Goal: Complete application form

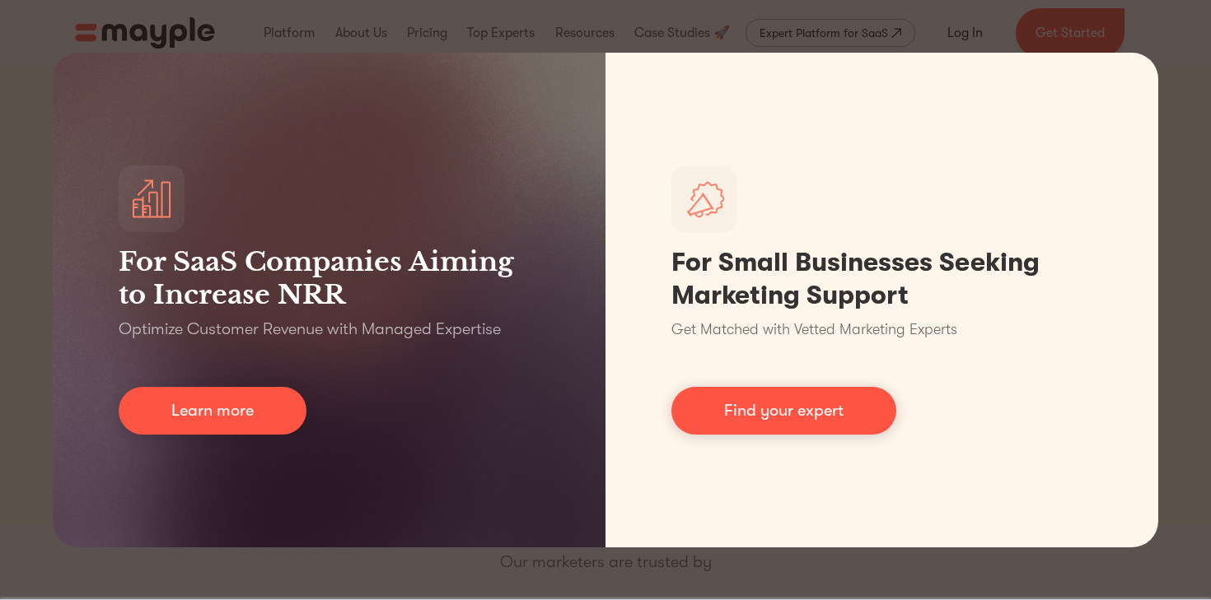
click at [1179, 334] on div "For SaaS Companies Aiming to Increase NRR Optimize Customer Revenue with Manage…" at bounding box center [605, 300] width 1211 height 600
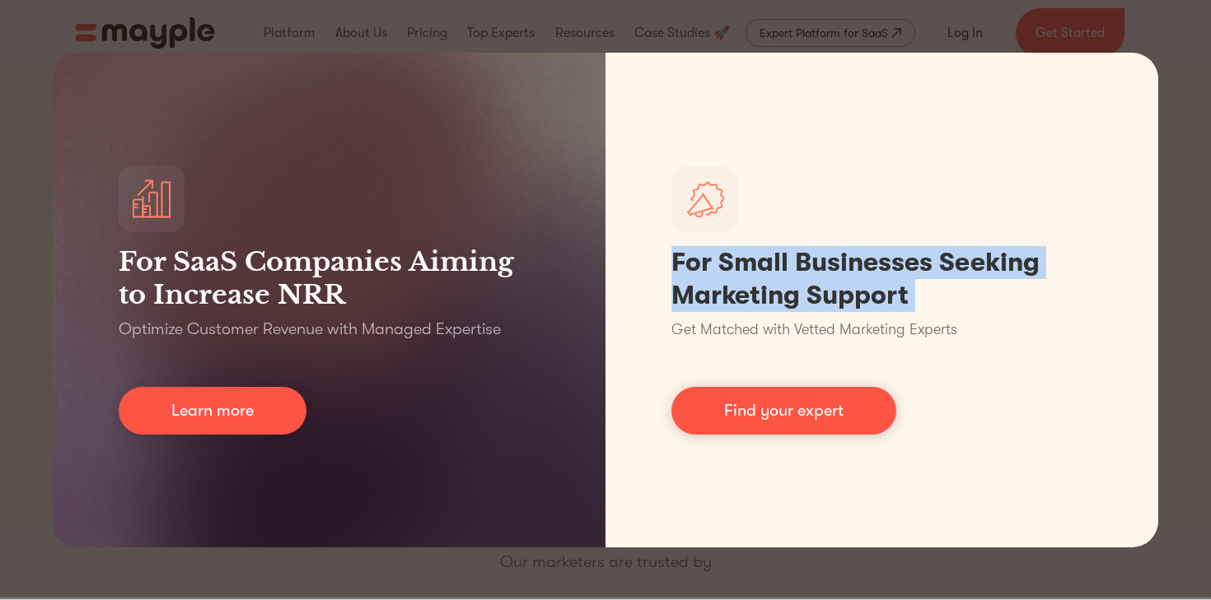
click at [1179, 334] on div "For SaaS Companies Aiming to Increase NRR Optimize Customer Revenue with Manage…" at bounding box center [605, 300] width 1211 height 600
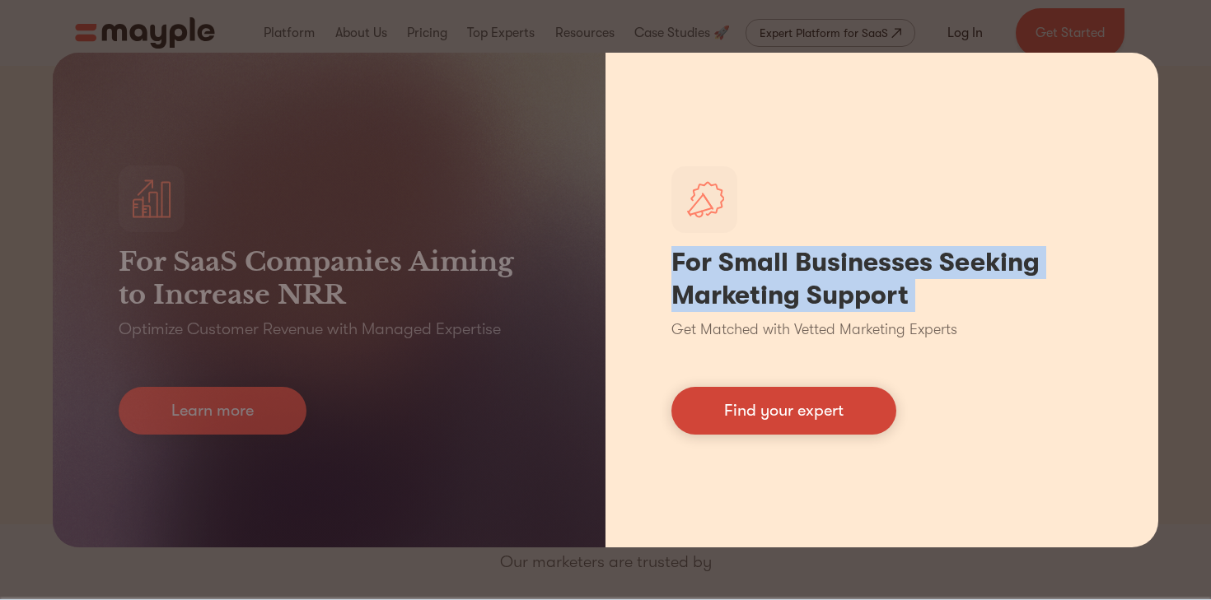
click at [866, 420] on link "Find your expert" at bounding box center [783, 411] width 225 height 48
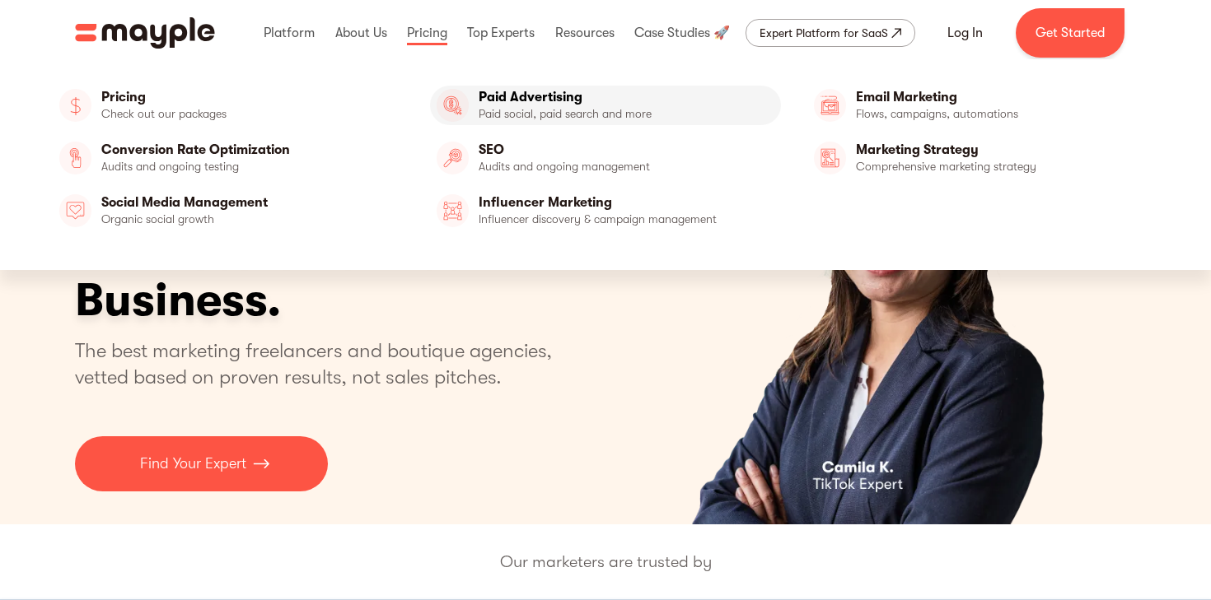
click at [502, 111] on link "Paid Advertising" at bounding box center [605, 106] width 351 height 40
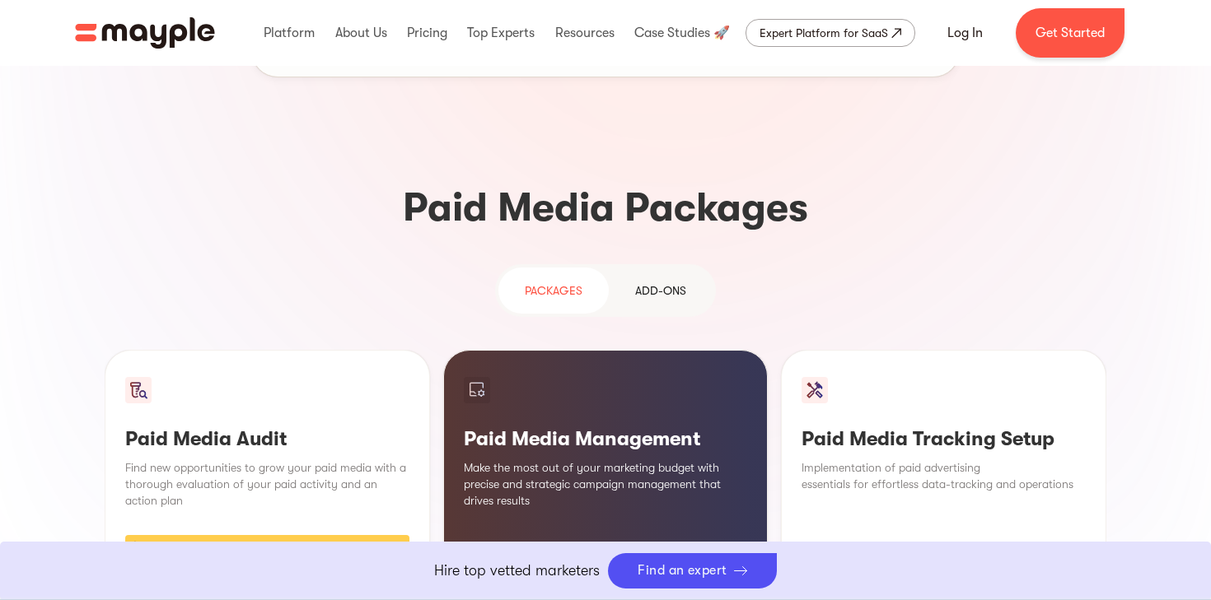
scroll to position [1481, 0]
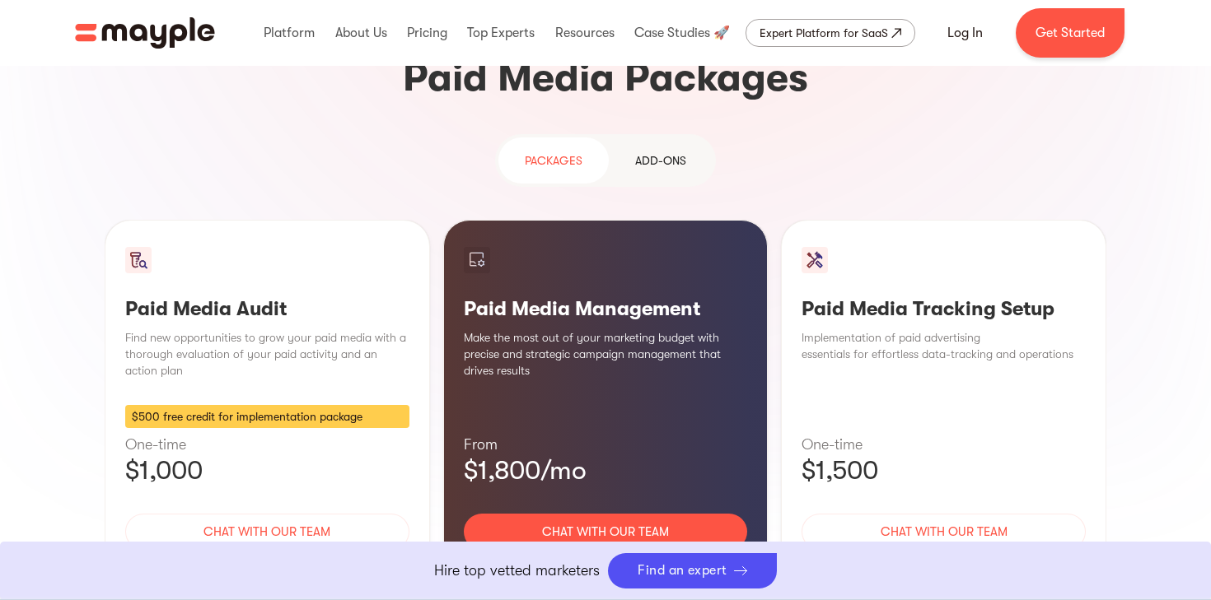
click at [626, 563] on div "Learn More" at bounding box center [606, 580] width 284 height 35
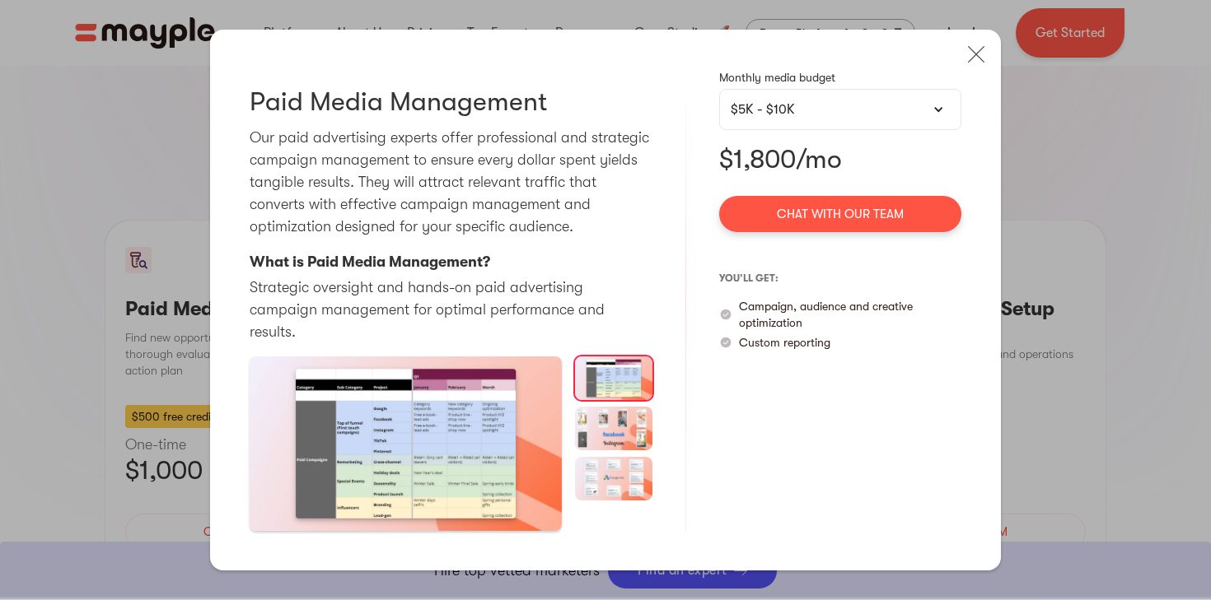
click at [821, 119] on div "$5K - $10K" at bounding box center [840, 110] width 219 height 20
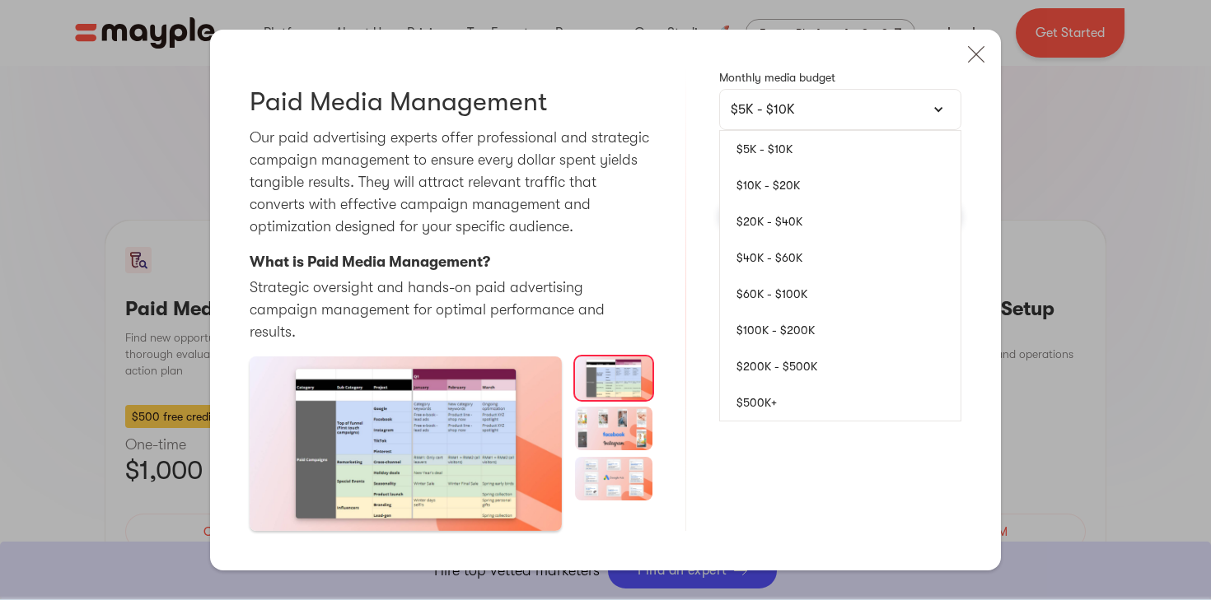
click at [826, 163] on link "$5K - $10K" at bounding box center [840, 149] width 240 height 36
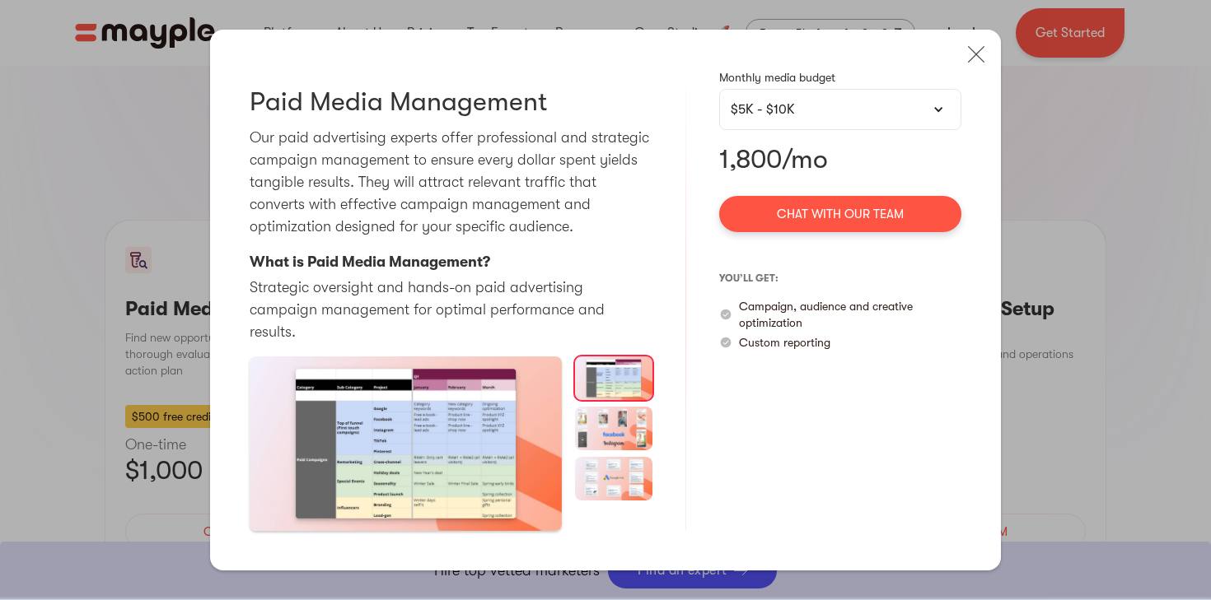
click at [835, 119] on div "$5K - $10K" at bounding box center [840, 110] width 219 height 20
click at [939, 115] on div at bounding box center [938, 110] width 12 height 12
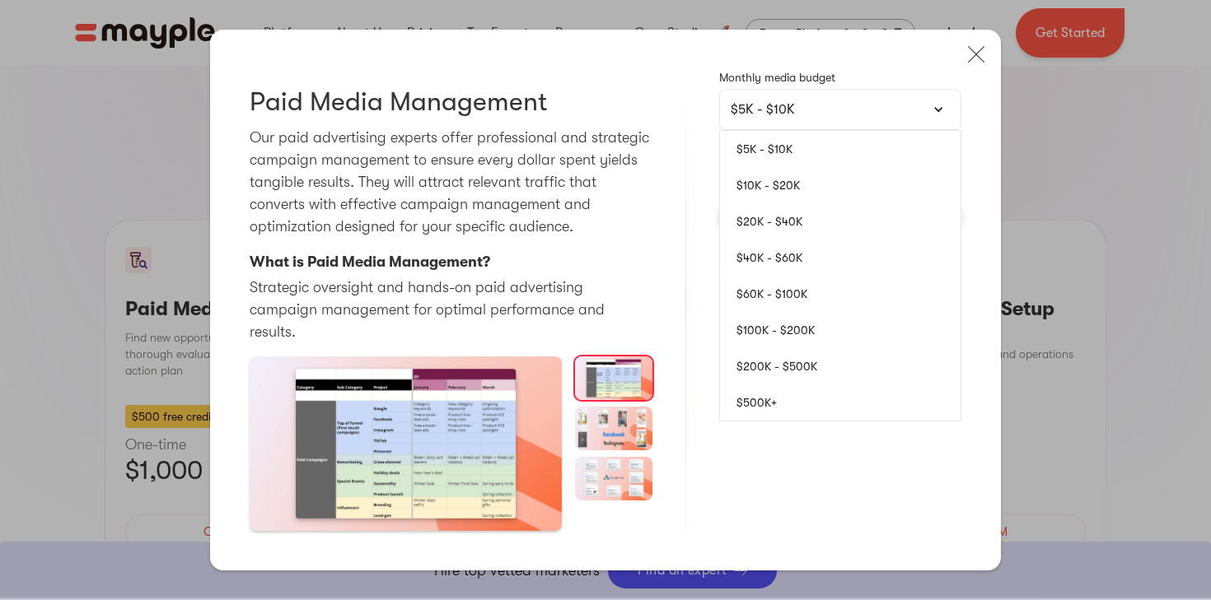
click at [885, 189] on link "$10K - $20K" at bounding box center [840, 185] width 240 height 36
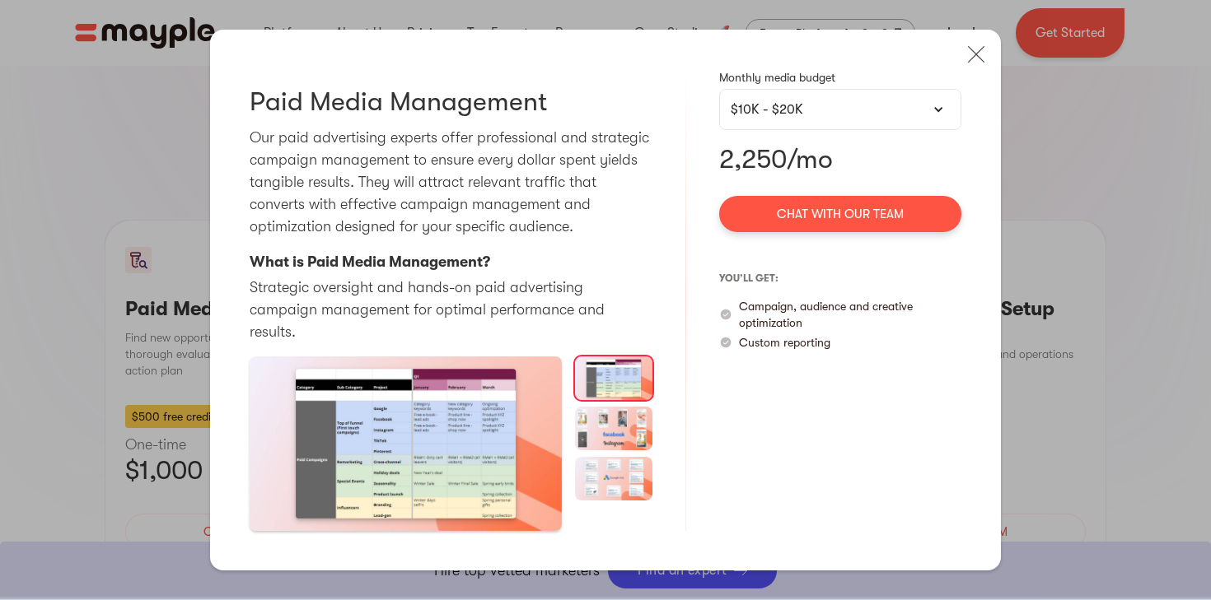
click at [911, 119] on div "$10K - $20K" at bounding box center [840, 110] width 219 height 20
click at [977, 58] on img at bounding box center [976, 54] width 36 height 36
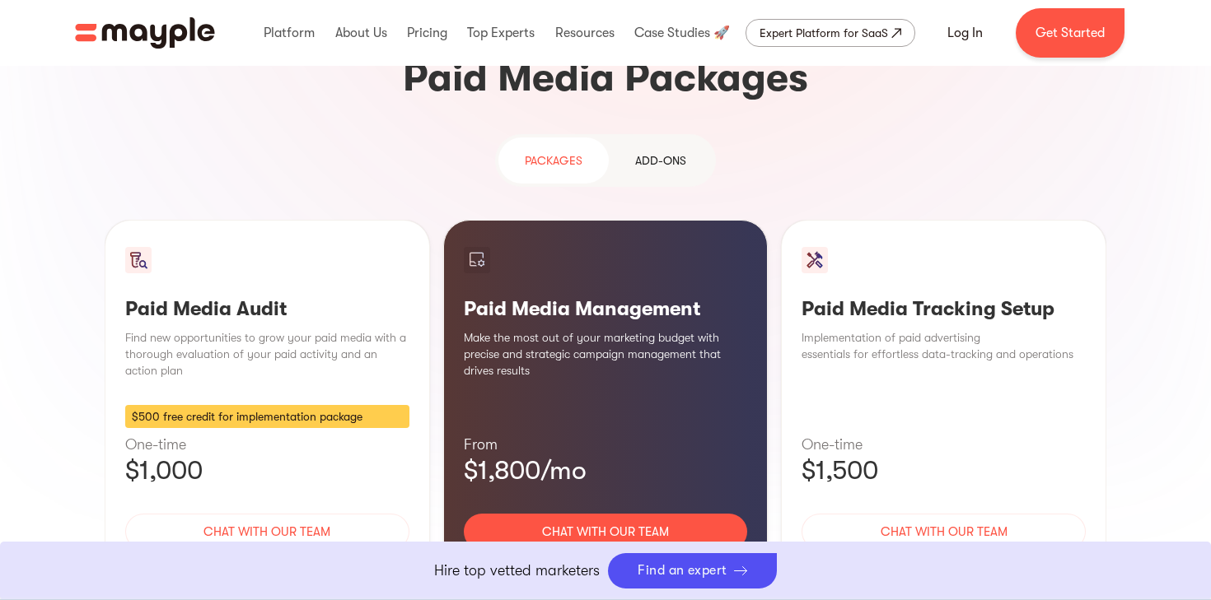
click at [264, 563] on div "Learn More" at bounding box center [267, 580] width 284 height 35
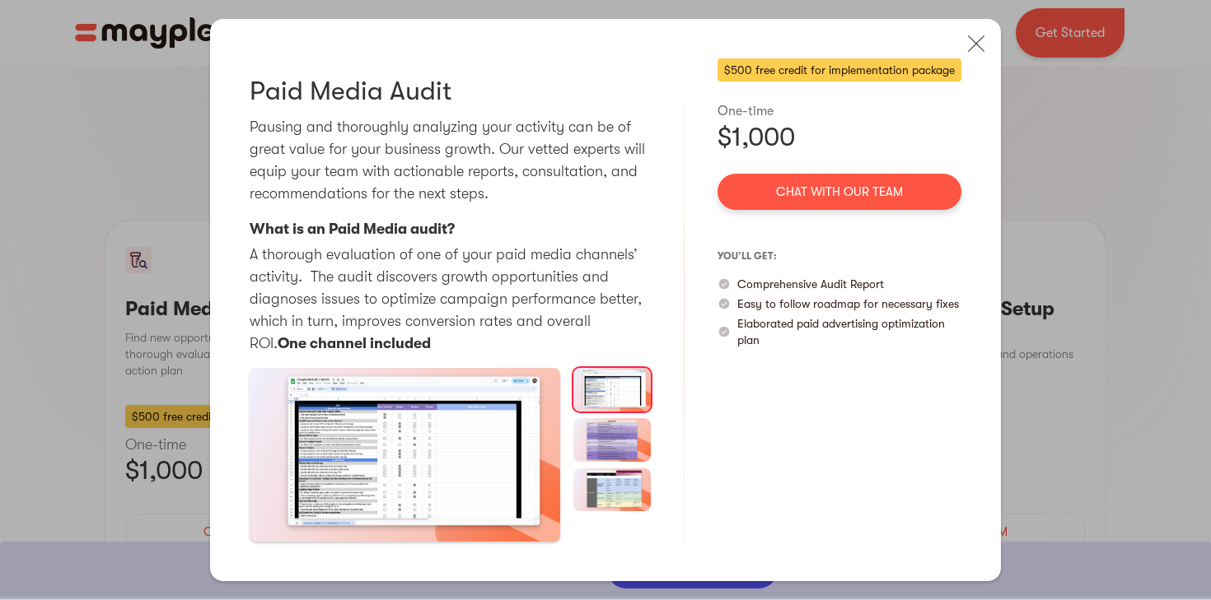
scroll to position [1482, 0]
click at [964, 58] on img at bounding box center [976, 44] width 36 height 36
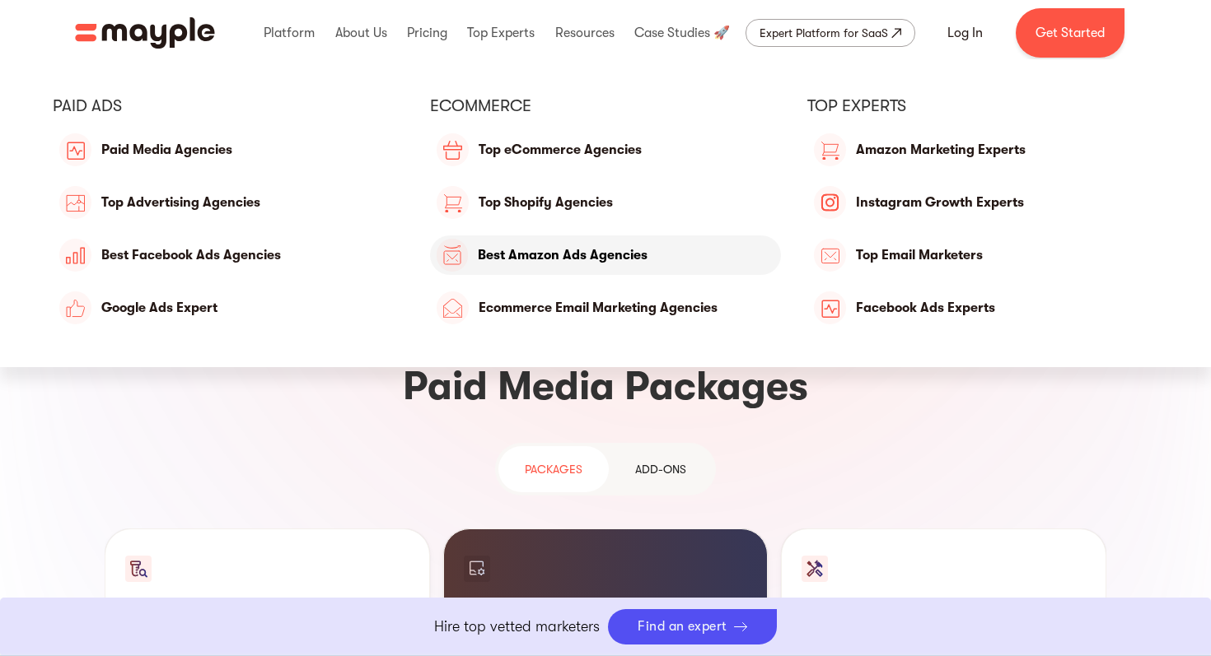
scroll to position [1389, 0]
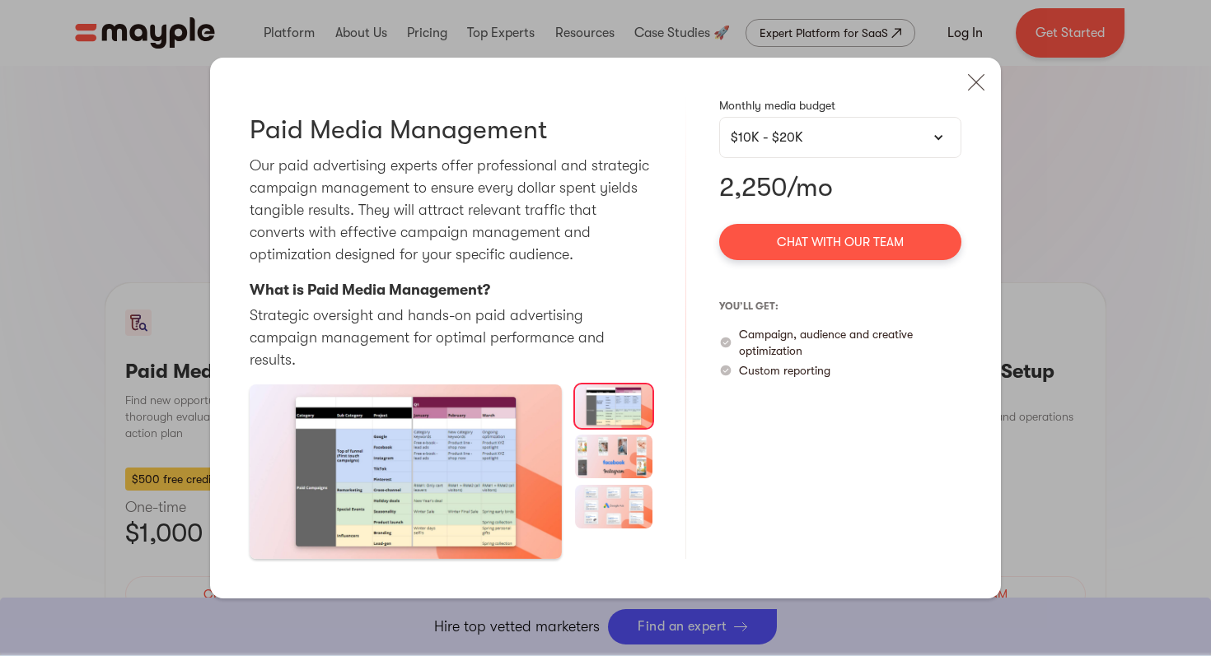
scroll to position [1403, 0]
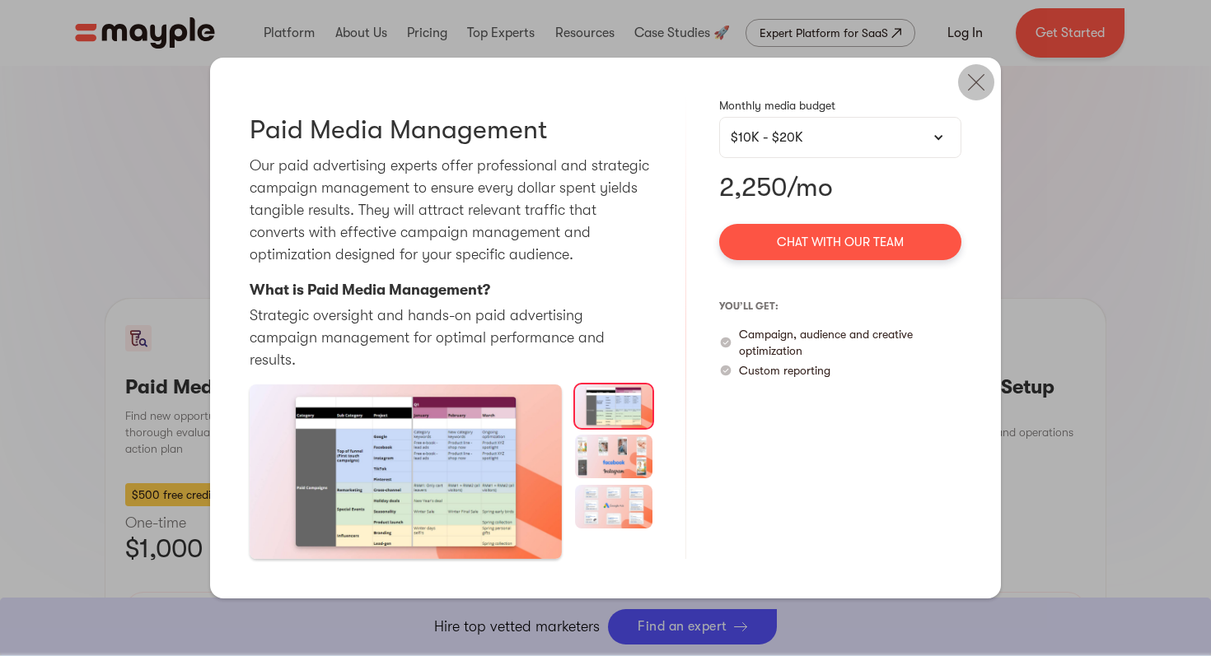
click at [967, 98] on img at bounding box center [976, 82] width 36 height 36
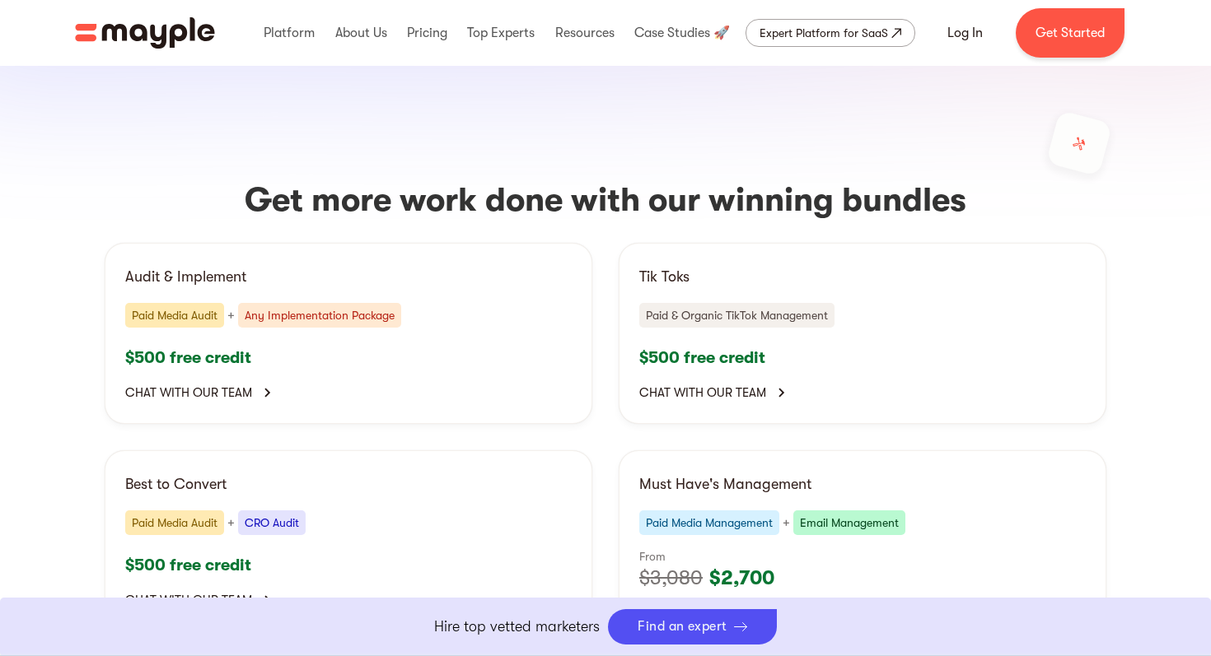
scroll to position [3255, 0]
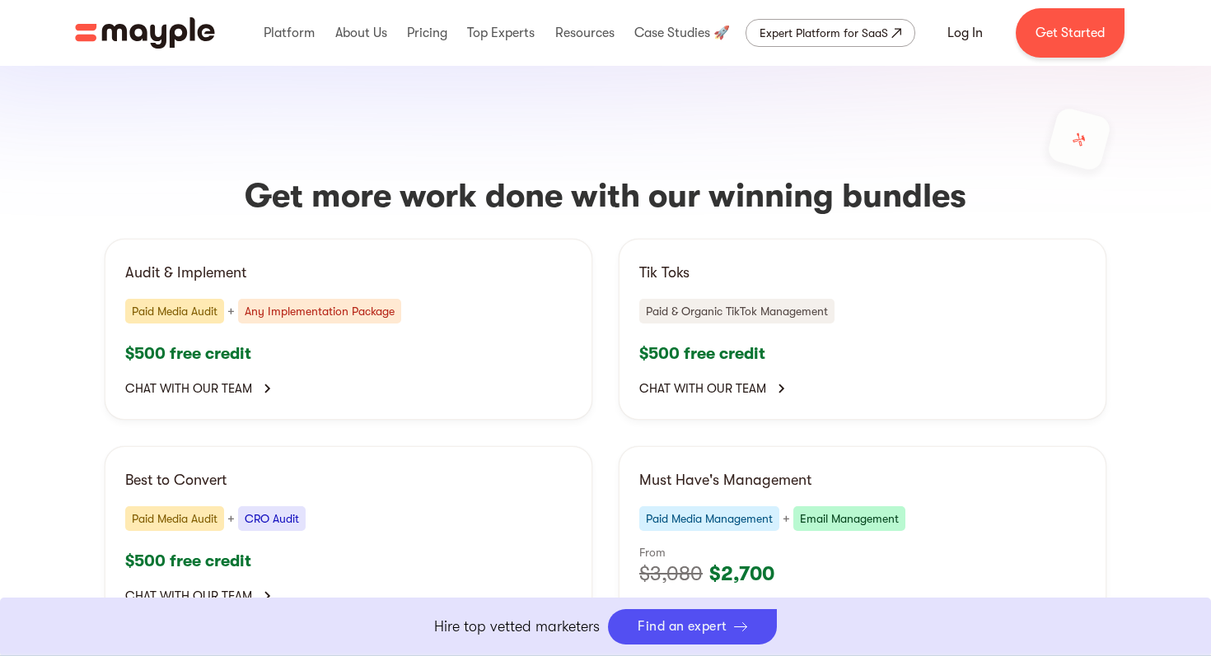
click at [409, 239] on div "Audit & Implement Paid Media Audit + Any Implementation Package $500 free credi…" at bounding box center [349, 329] width 488 height 181
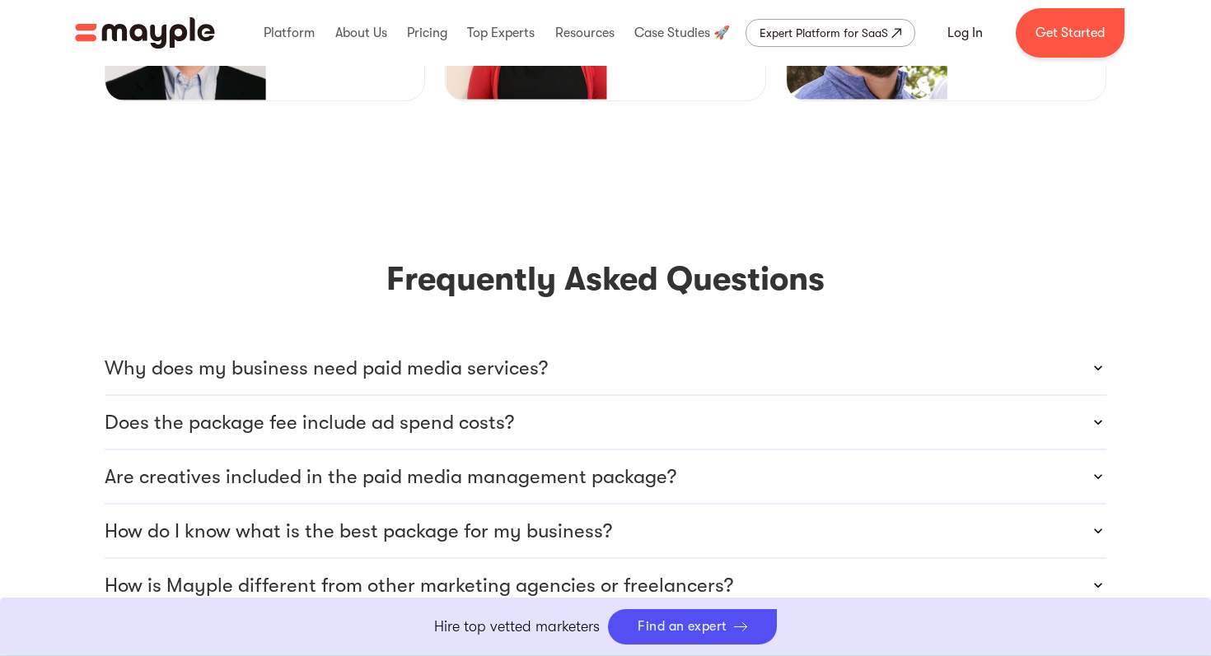
scroll to position [4396, 0]
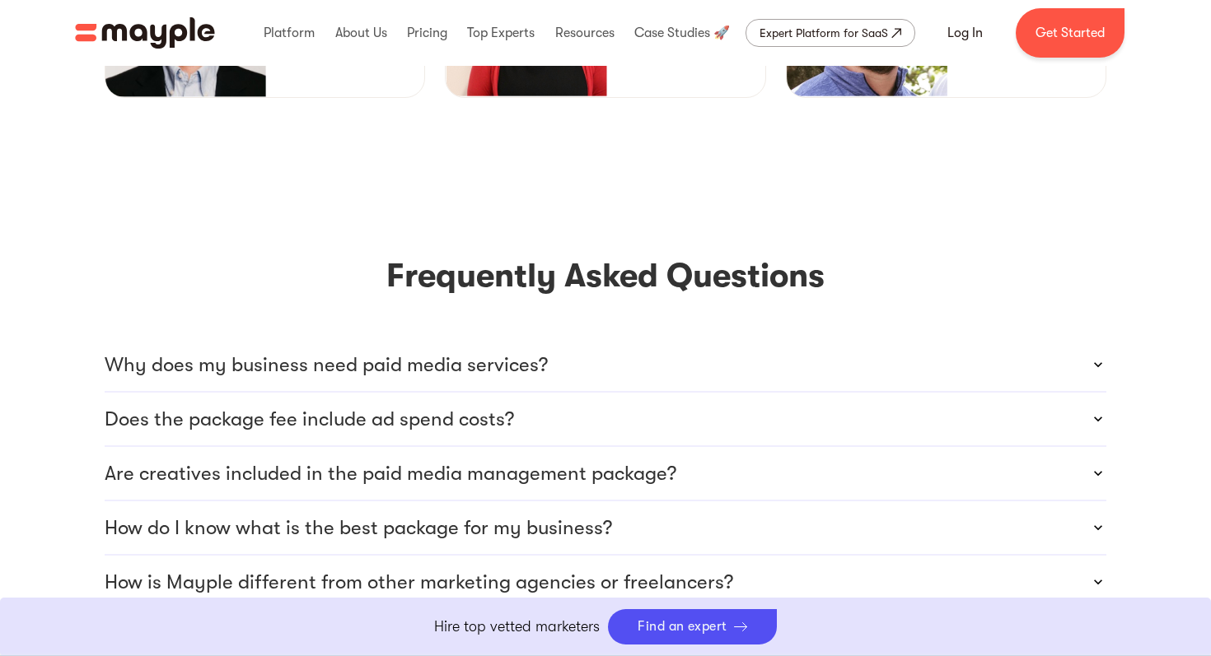
click at [498, 352] on p "Why does my business need paid media services?" at bounding box center [326, 365] width 443 height 26
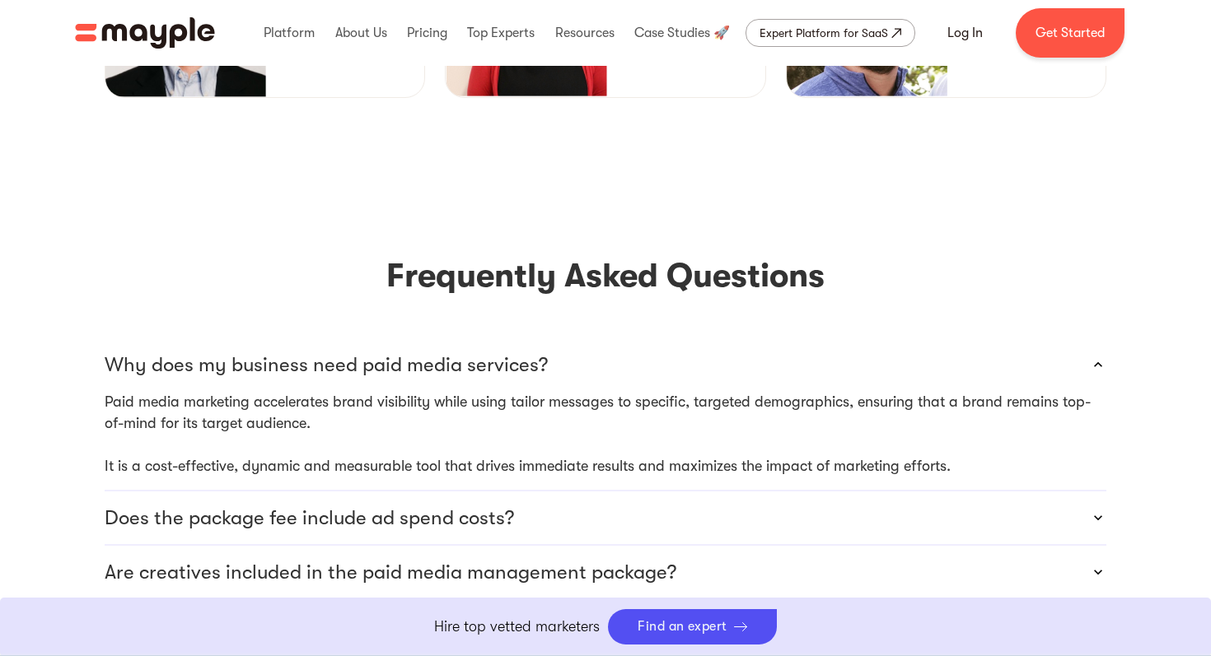
click at [498, 352] on p "Why does my business need paid media services?" at bounding box center [326, 365] width 443 height 26
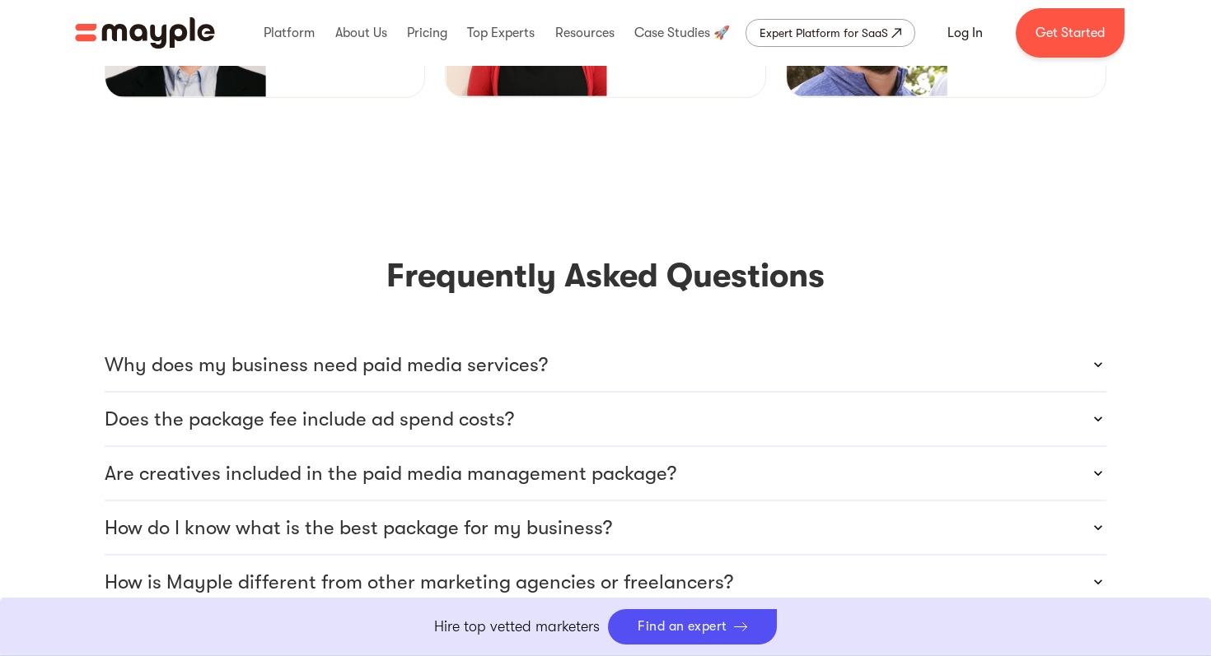
click at [494, 406] on p "Does the package fee include ad spend costs?" at bounding box center [309, 419] width 409 height 26
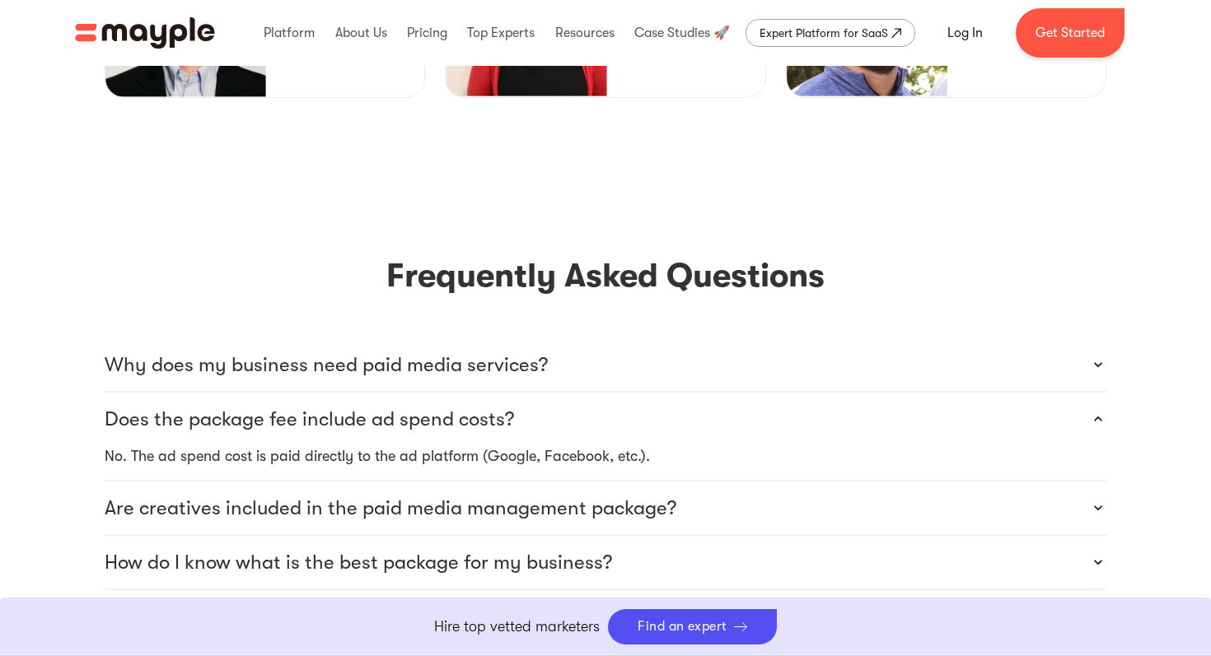
click at [494, 406] on p "Does the package fee include ad spend costs?" at bounding box center [309, 419] width 409 height 26
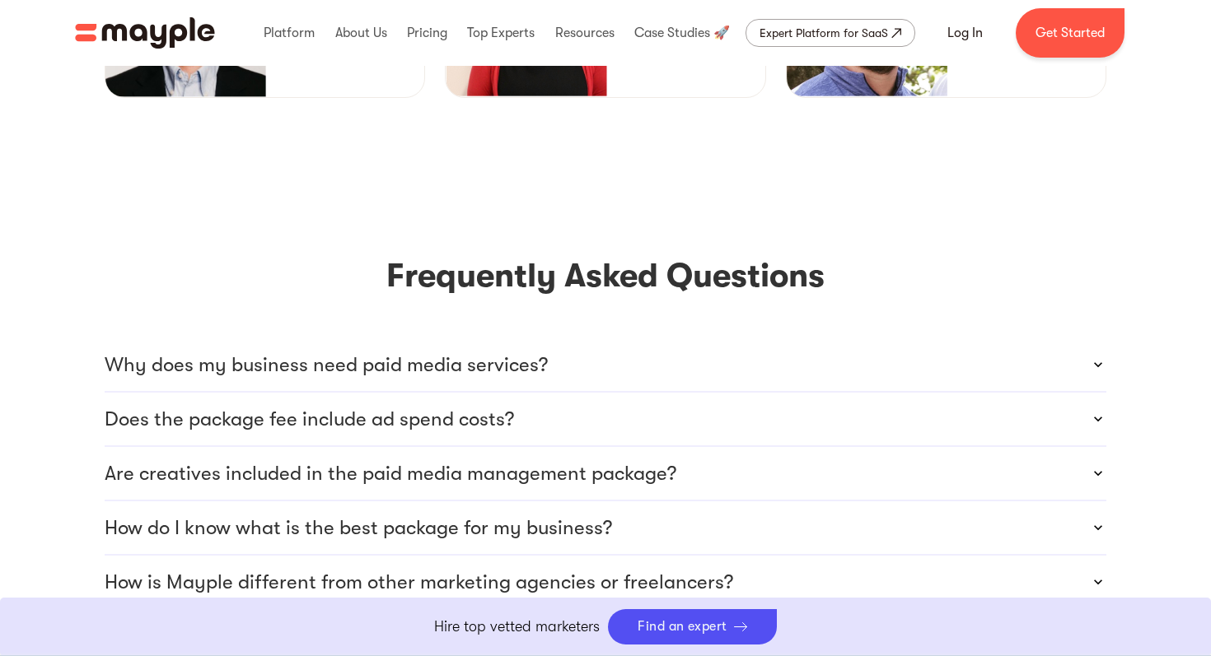
click at [500, 460] on p "Are creatives included in the paid media management package?" at bounding box center [391, 473] width 572 height 26
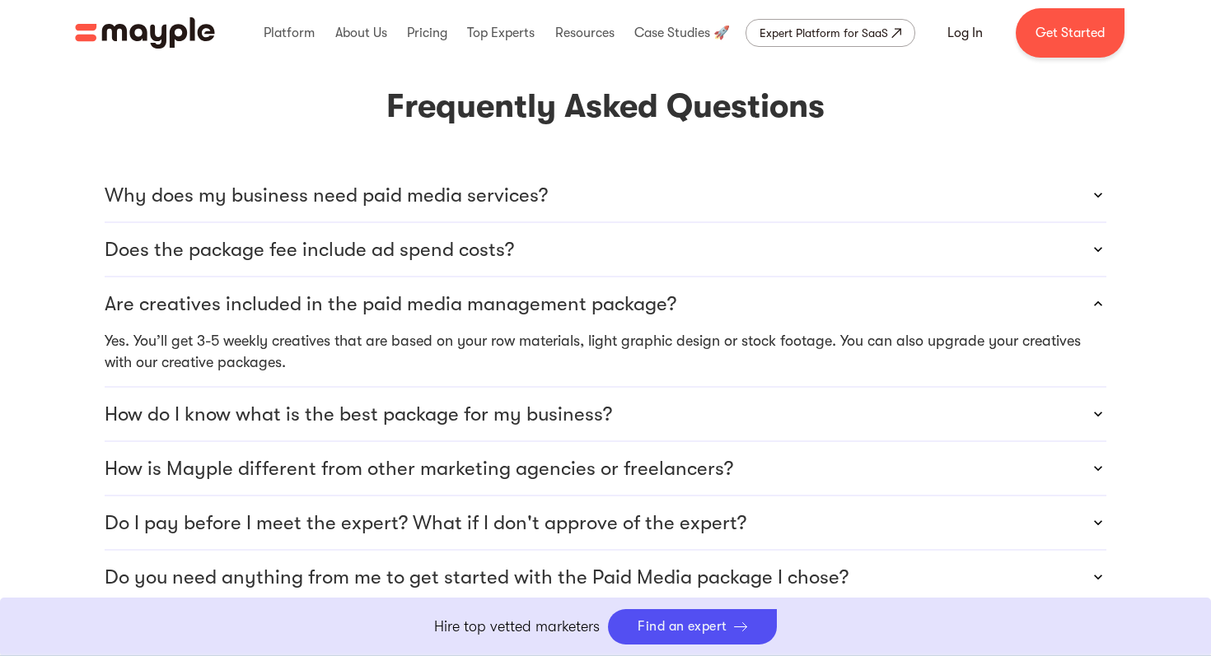
scroll to position [4568, 0]
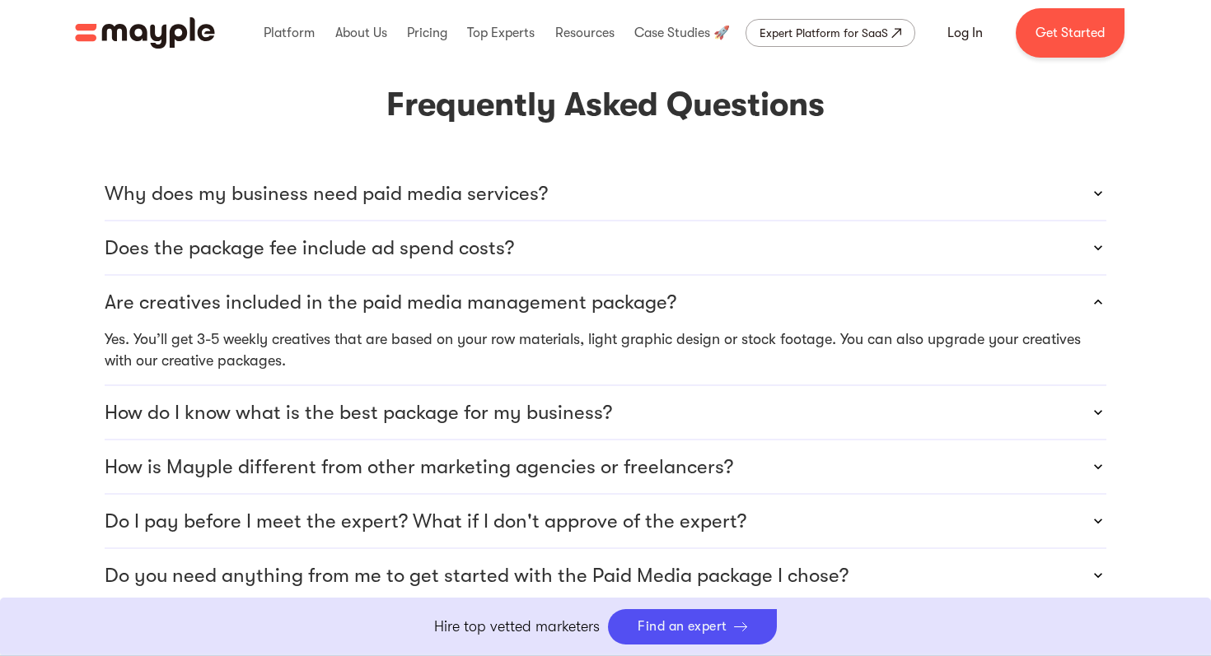
click at [493, 399] on p "How do I know what is the best package for my business?" at bounding box center [358, 412] width 507 height 26
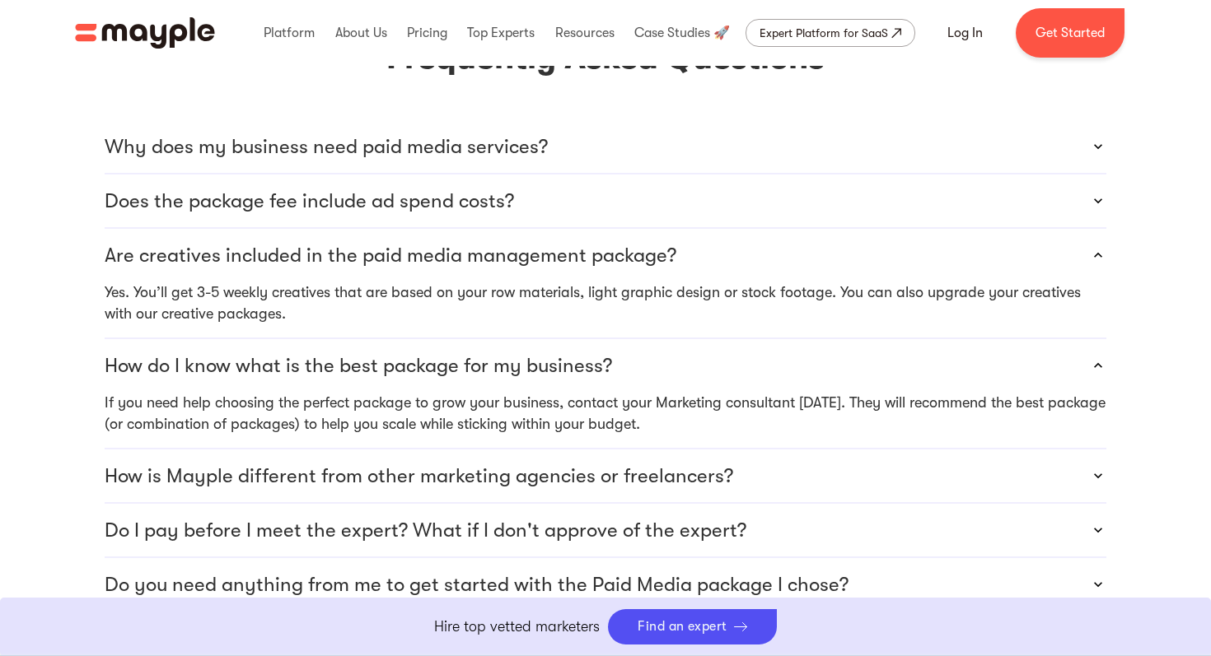
scroll to position [4615, 0]
click at [502, 391] on p "If you need help choosing the perfect package to grow your business, contact yo…" at bounding box center [606, 412] width 1002 height 43
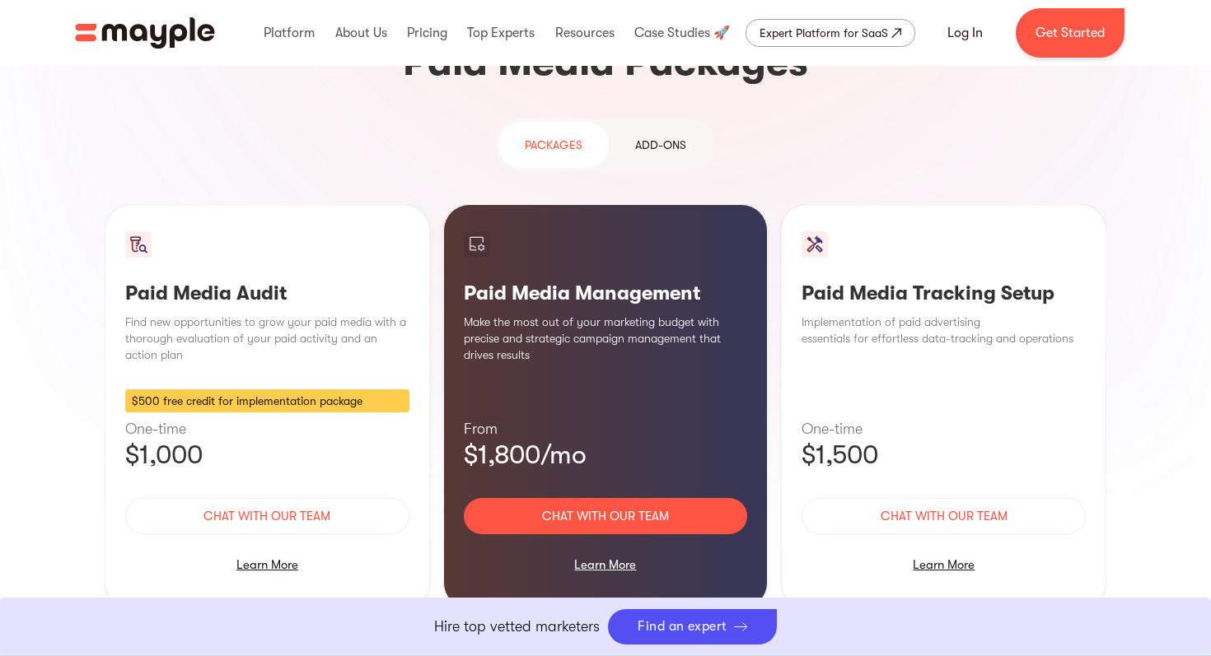
scroll to position [1493, 0]
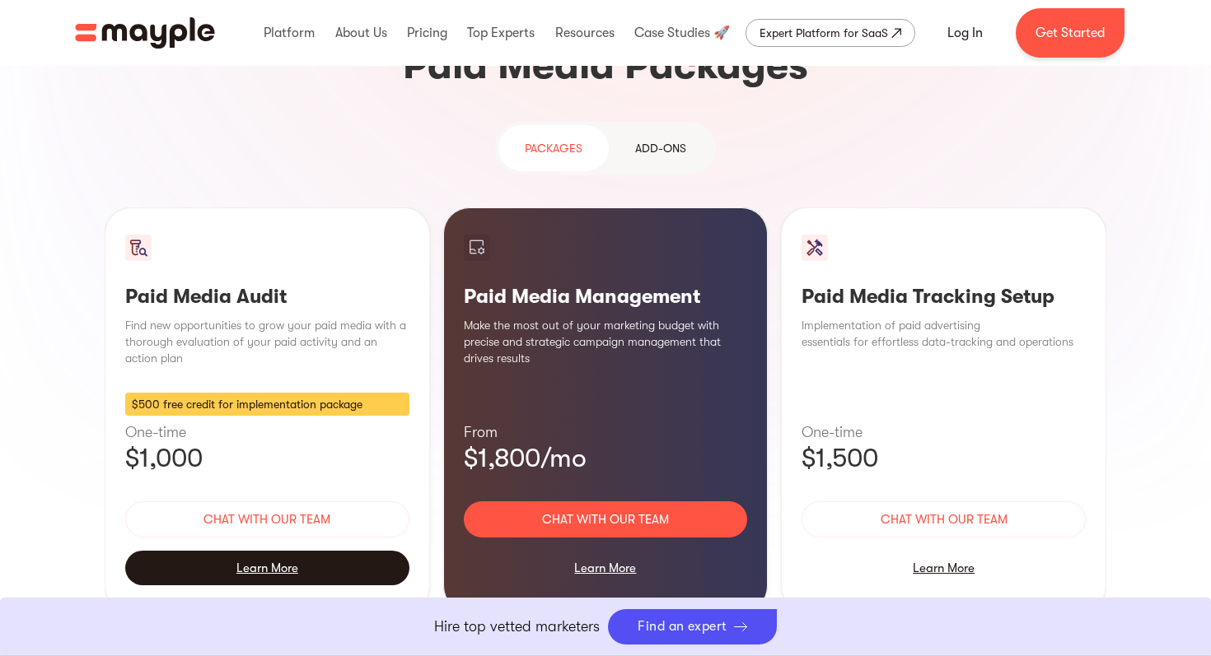
click at [272, 551] on div "Learn More" at bounding box center [267, 568] width 284 height 35
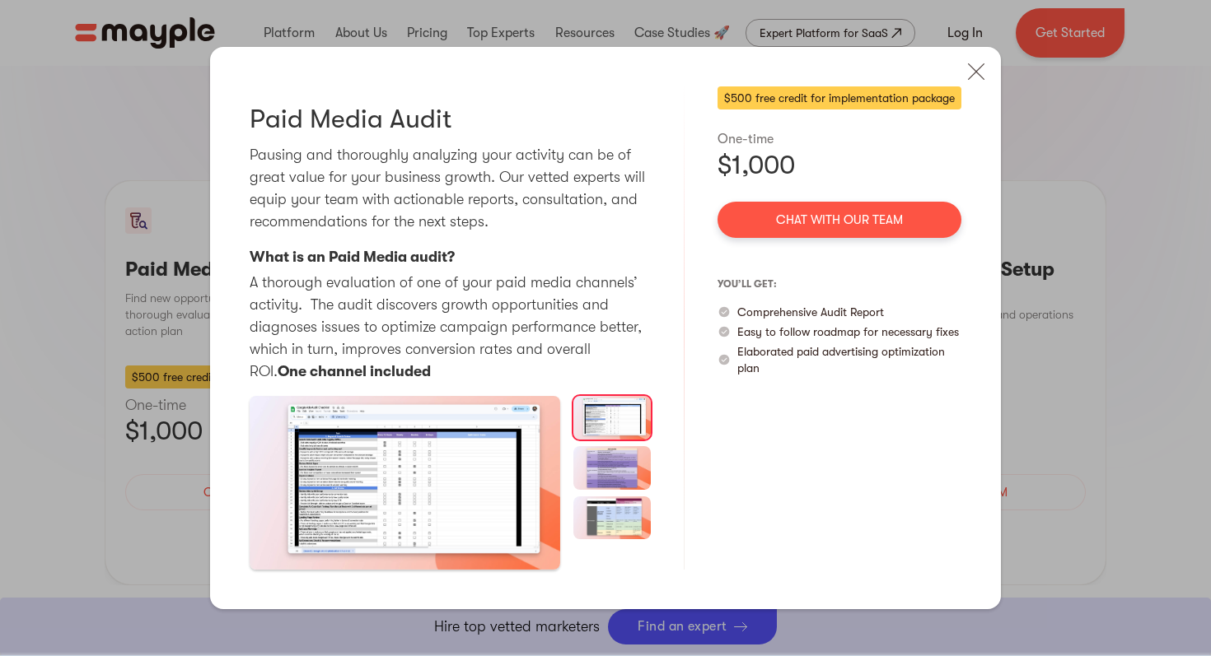
scroll to position [1509, 0]
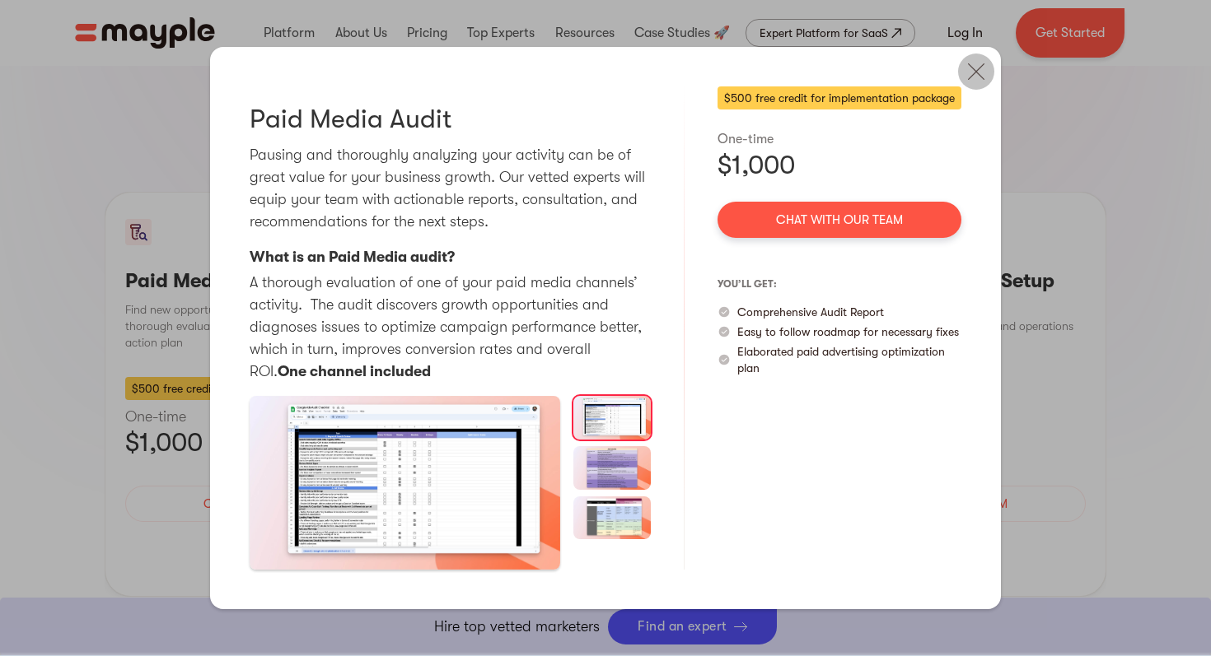
click at [967, 80] on img at bounding box center [976, 72] width 36 height 36
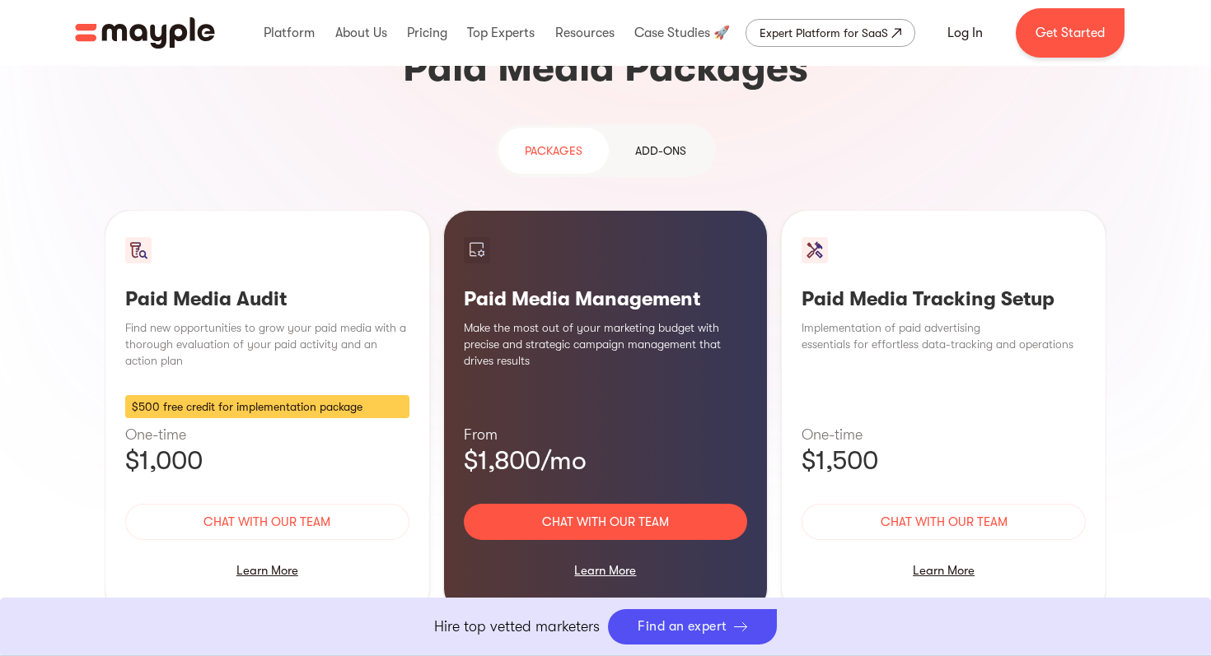
scroll to position [1486, 0]
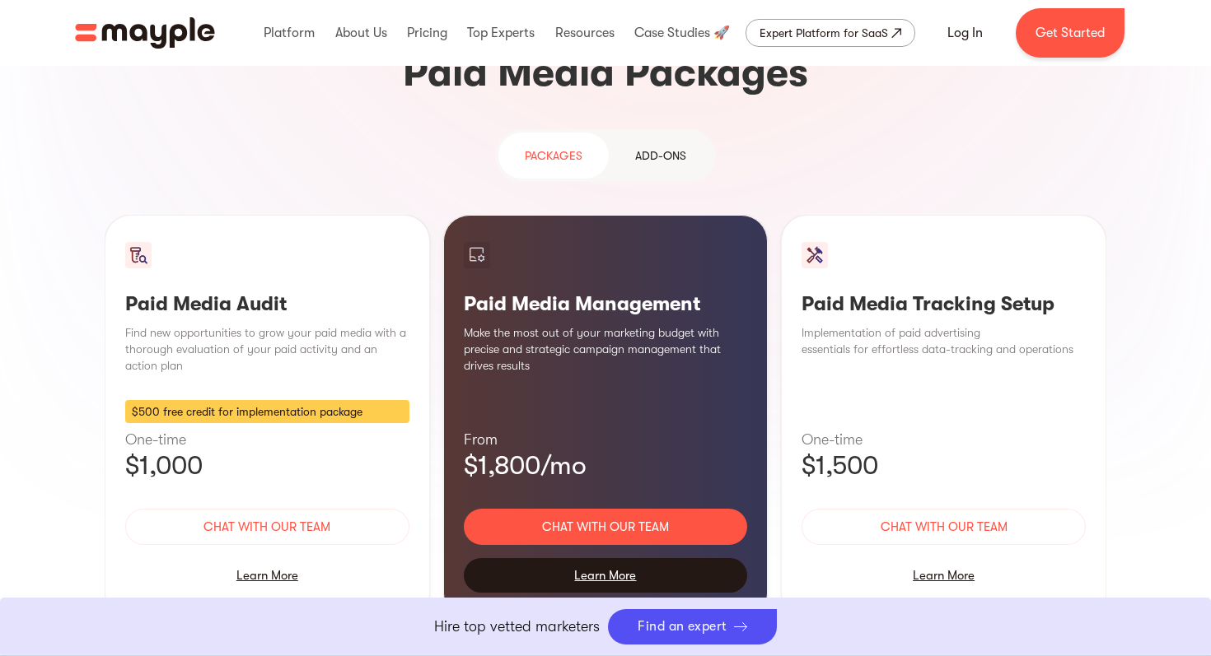
click at [588, 558] on div "Learn More" at bounding box center [606, 575] width 284 height 35
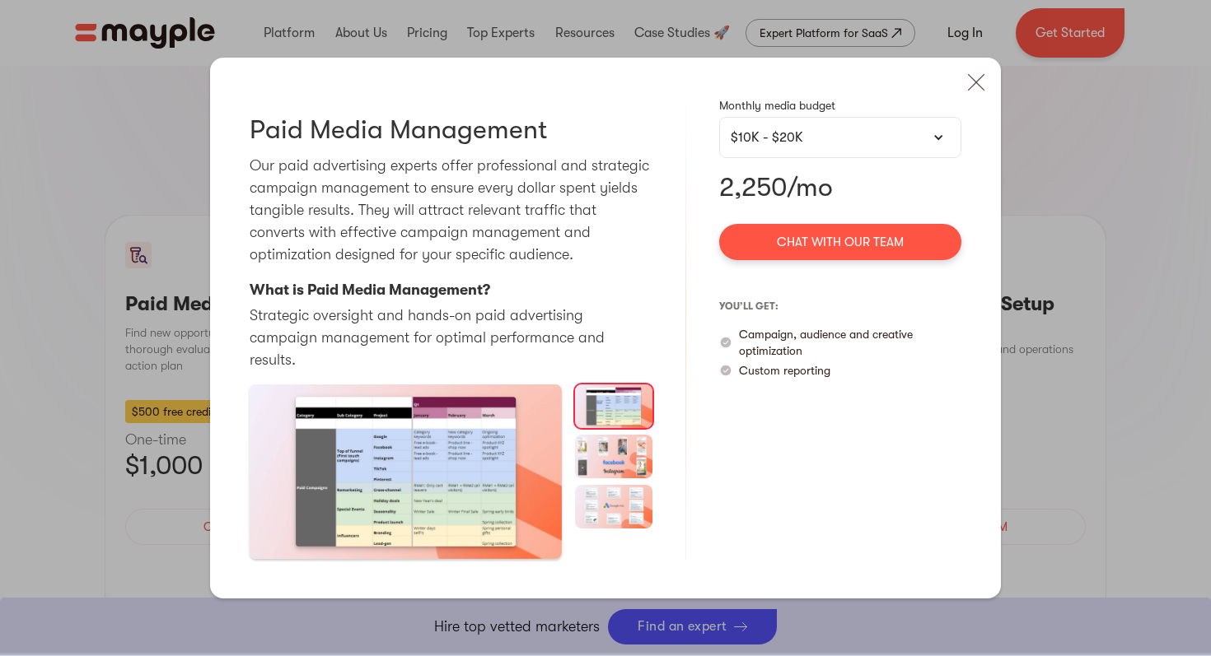
scroll to position [1495, 0]
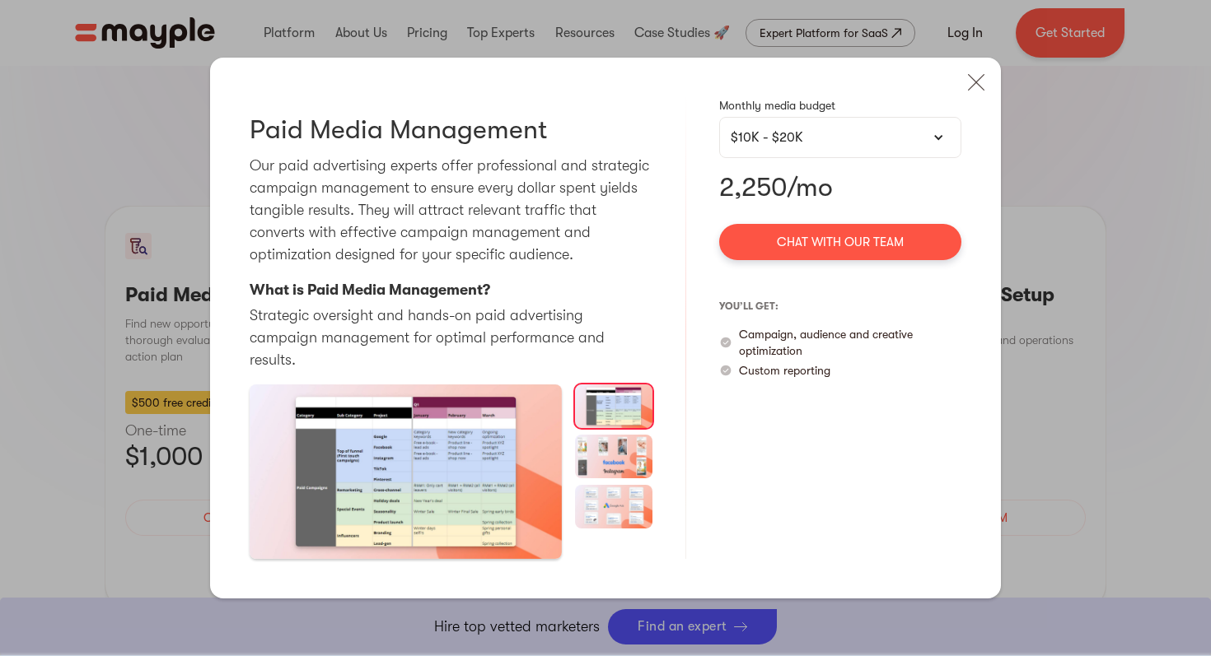
click at [592, 456] on img at bounding box center [614, 457] width 78 height 44
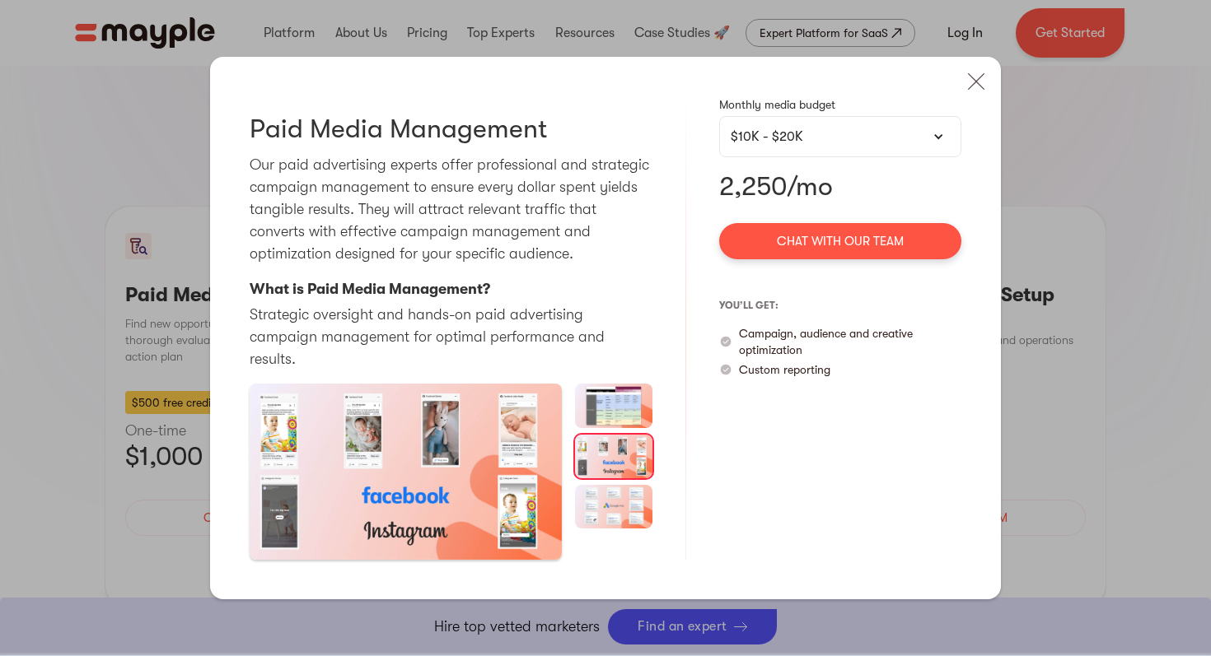
click at [595, 500] on img at bounding box center [614, 507] width 78 height 44
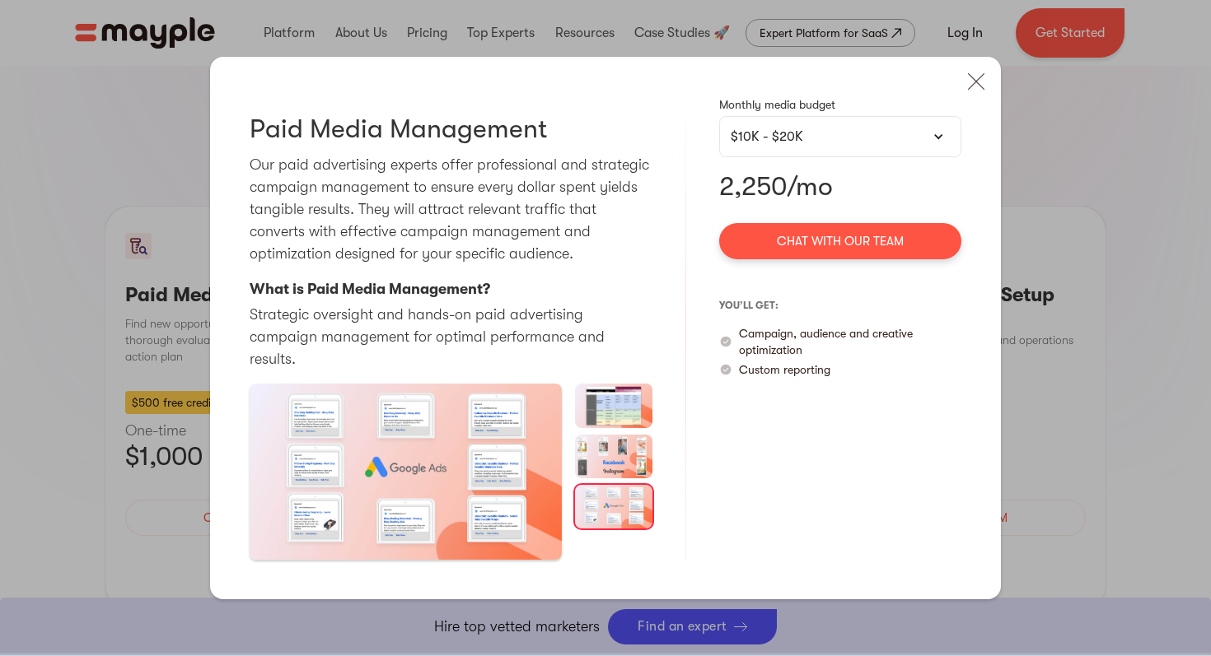
click at [605, 464] on img at bounding box center [614, 457] width 78 height 44
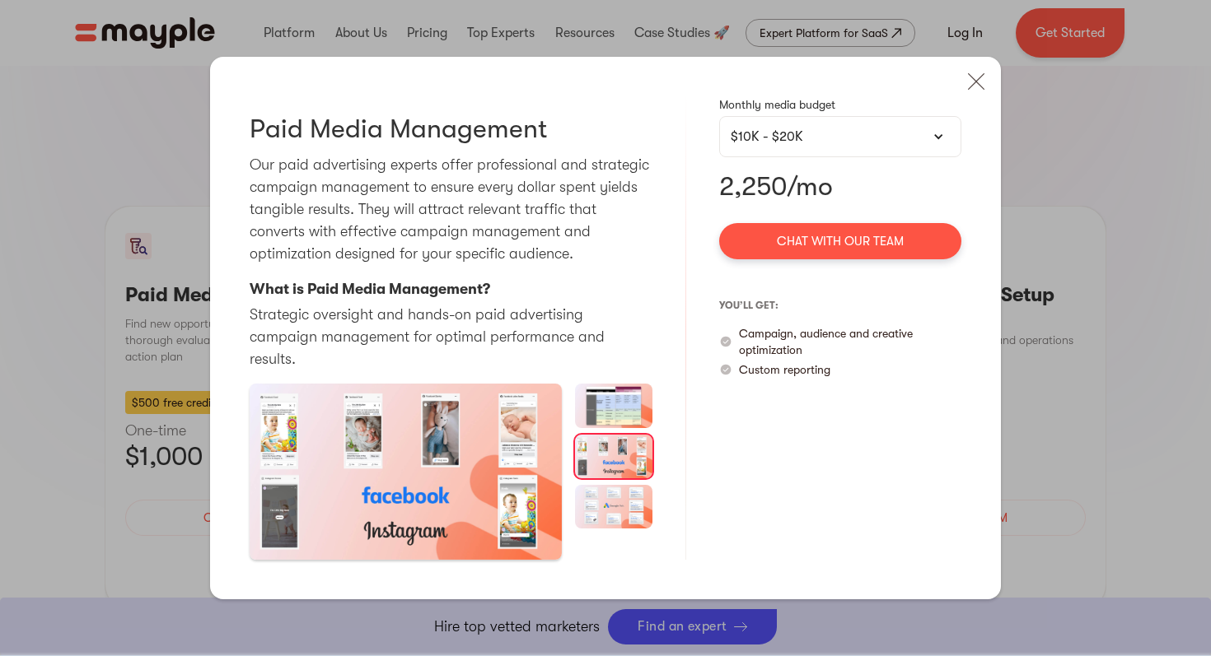
click at [609, 412] on img at bounding box center [614, 406] width 78 height 44
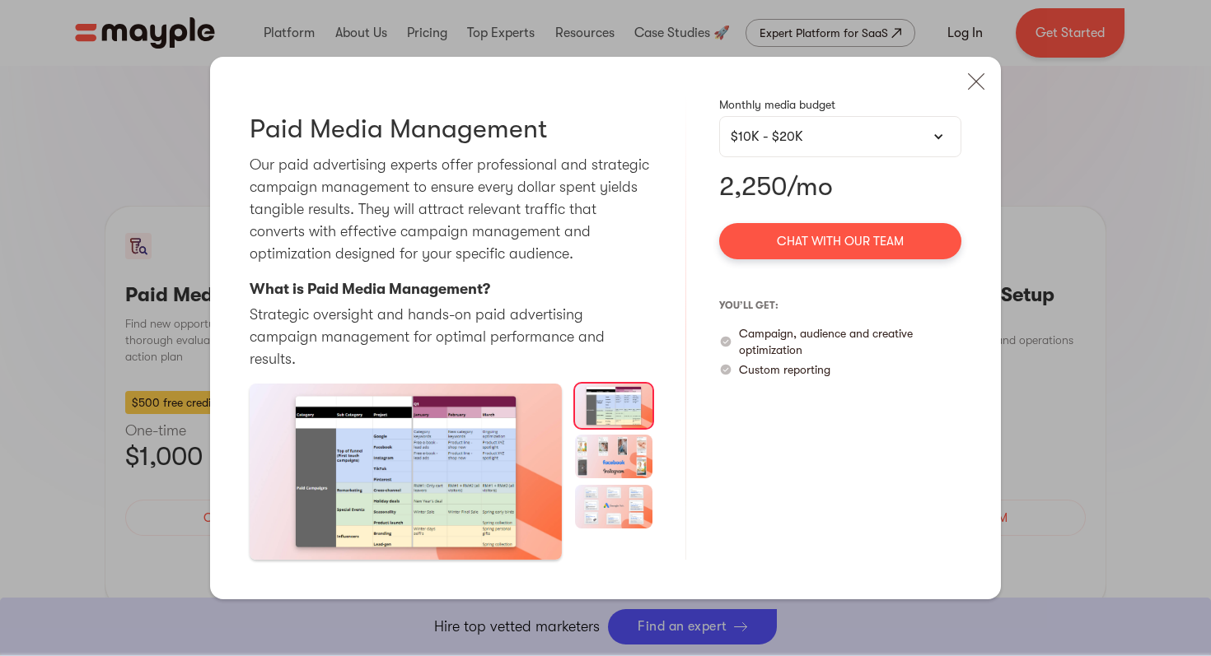
click at [785, 147] on div "$10K - $20K" at bounding box center [840, 137] width 219 height 20
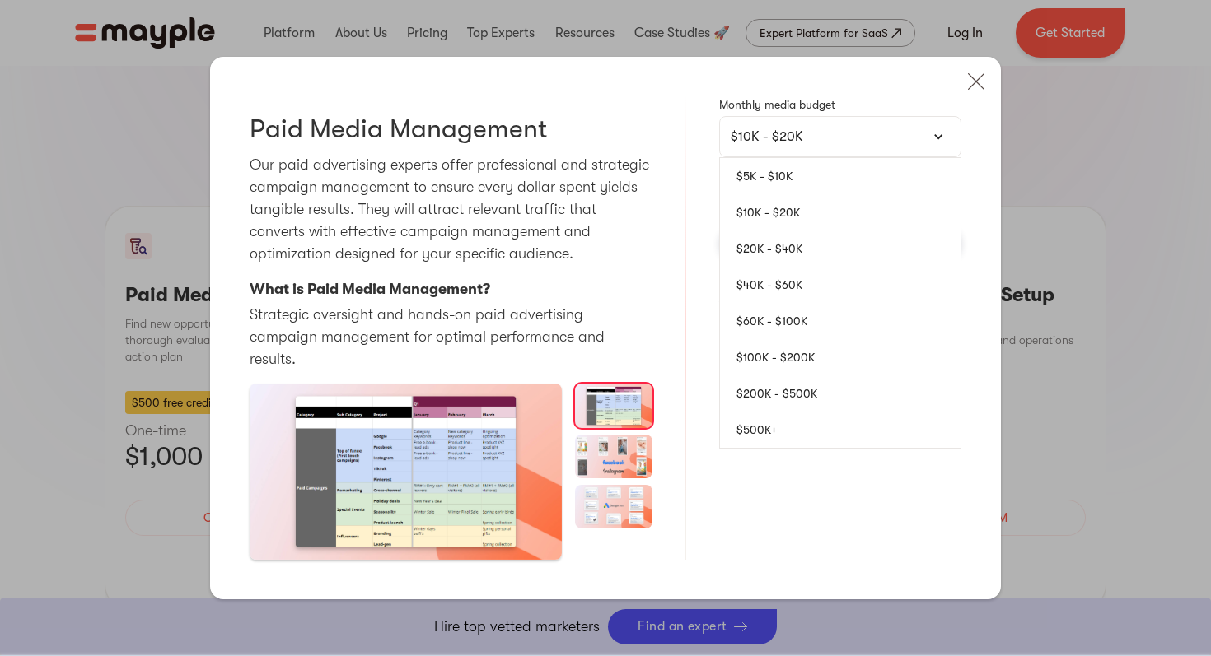
click at [793, 191] on link "$5K - $10K" at bounding box center [840, 176] width 240 height 36
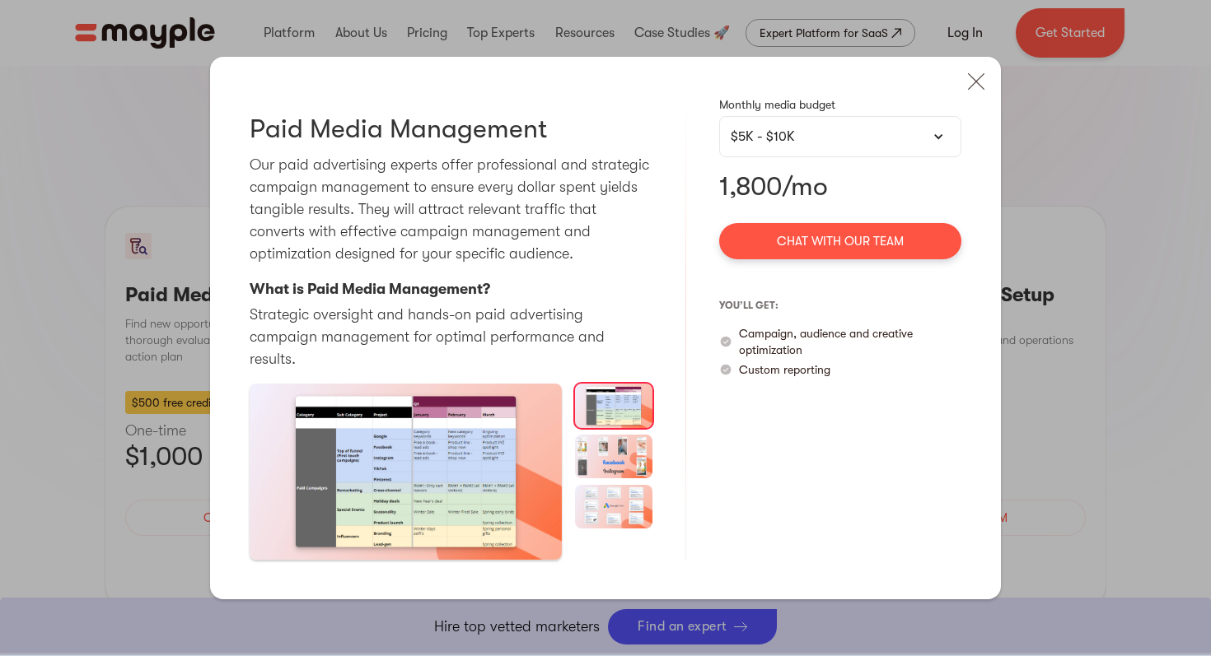
click at [880, 145] on div "$5K - $10K" at bounding box center [840, 137] width 219 height 20
click at [858, 157] on div "$5K - $10K" at bounding box center [840, 136] width 242 height 41
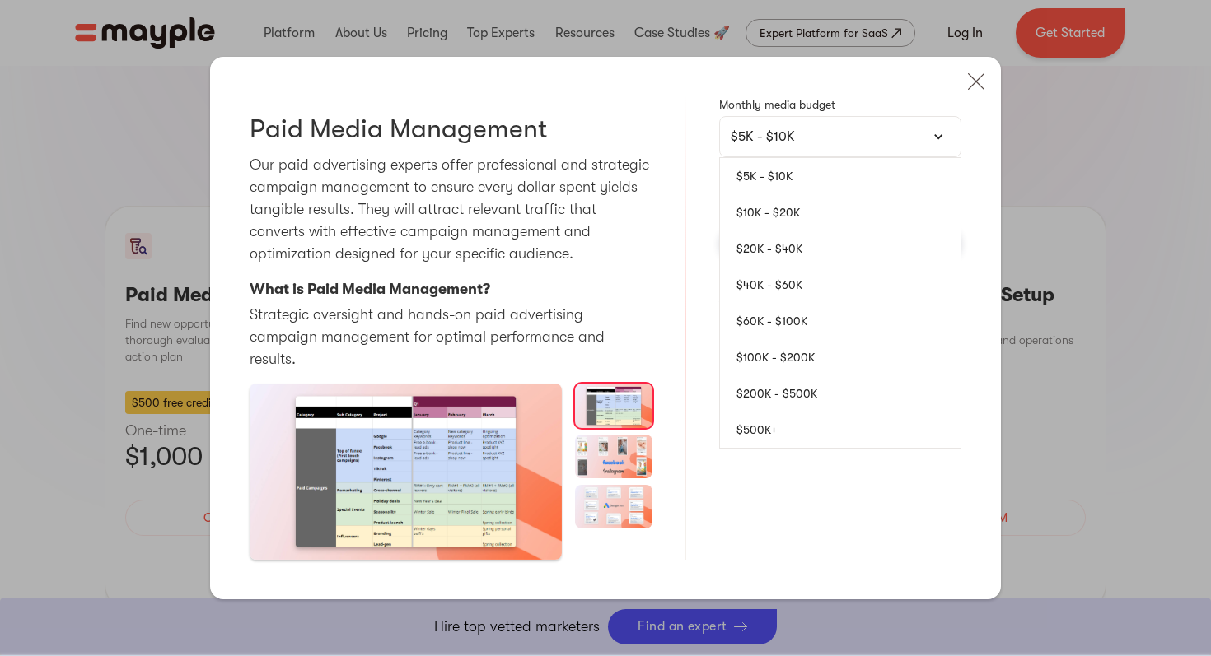
click at [826, 220] on link "$10K - $20K" at bounding box center [840, 212] width 240 height 36
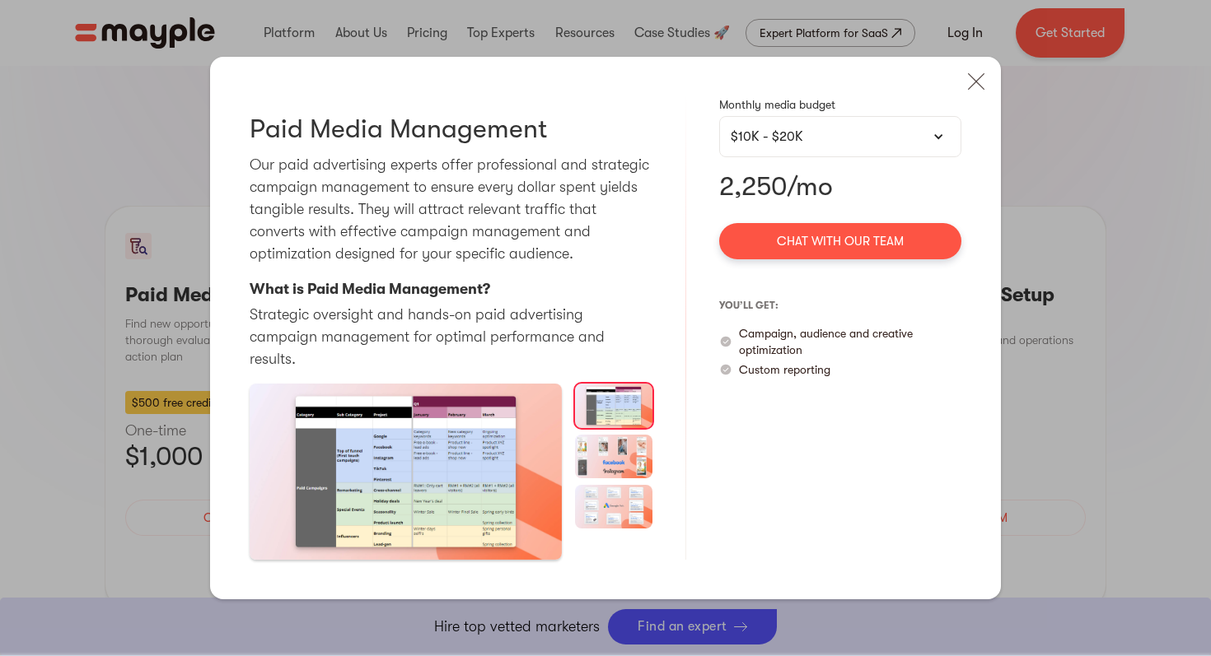
click at [844, 157] on div "$10K - $20K" at bounding box center [840, 136] width 242 height 41
click at [832, 143] on div "$10K - $20K" at bounding box center [840, 137] width 219 height 20
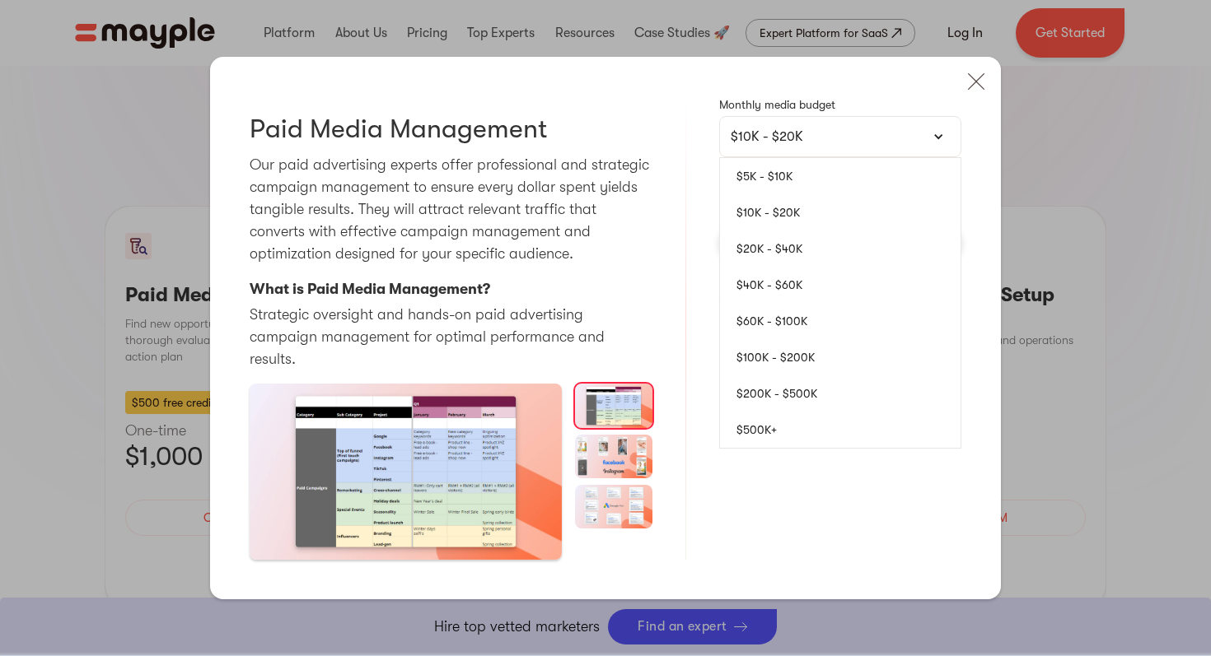
click at [823, 386] on link "$200K - $500K" at bounding box center [840, 394] width 240 height 36
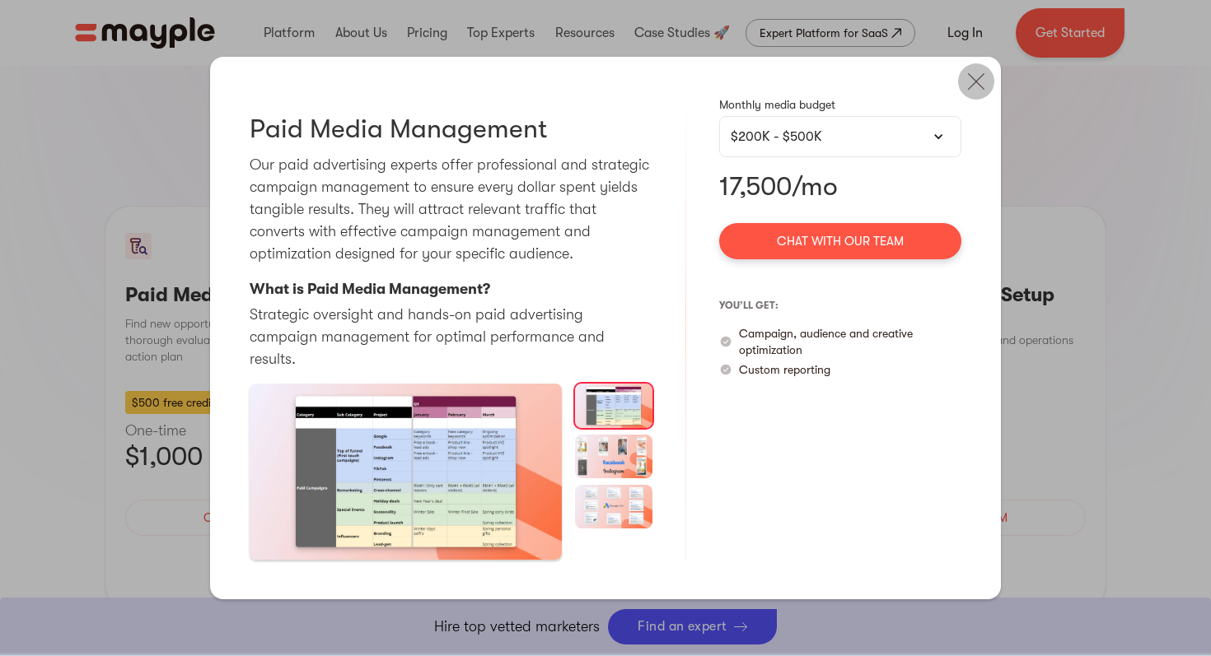
click at [974, 86] on img at bounding box center [976, 81] width 36 height 36
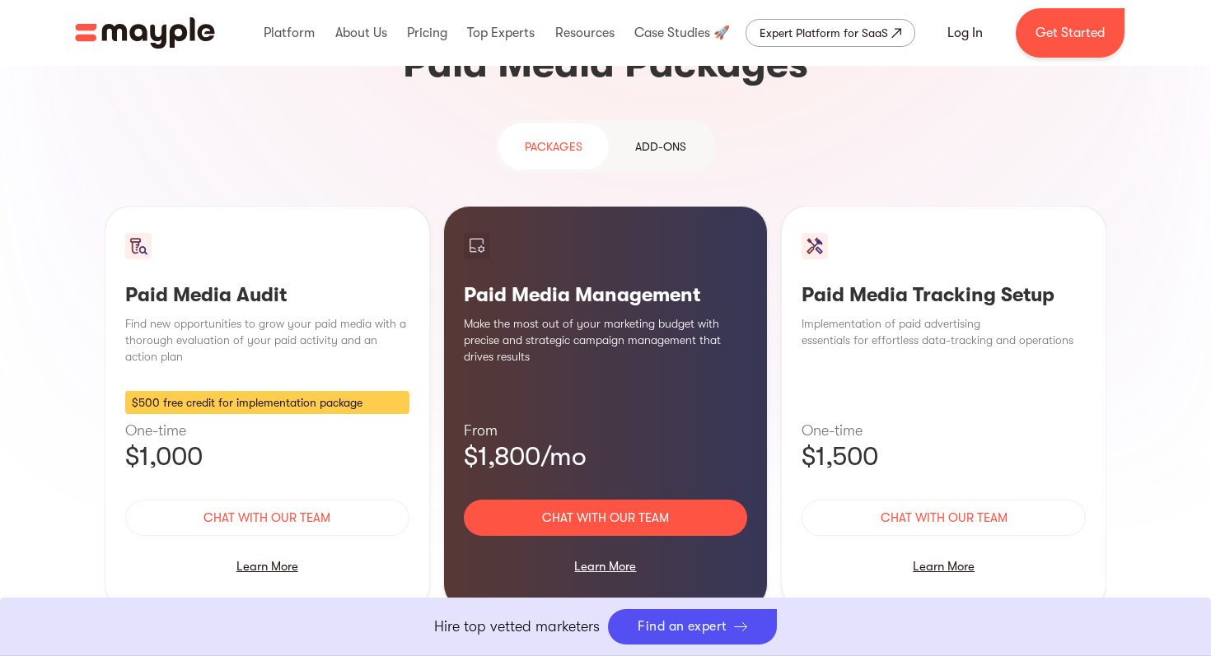
click at [953, 549] on div "Learn More" at bounding box center [943, 566] width 284 height 35
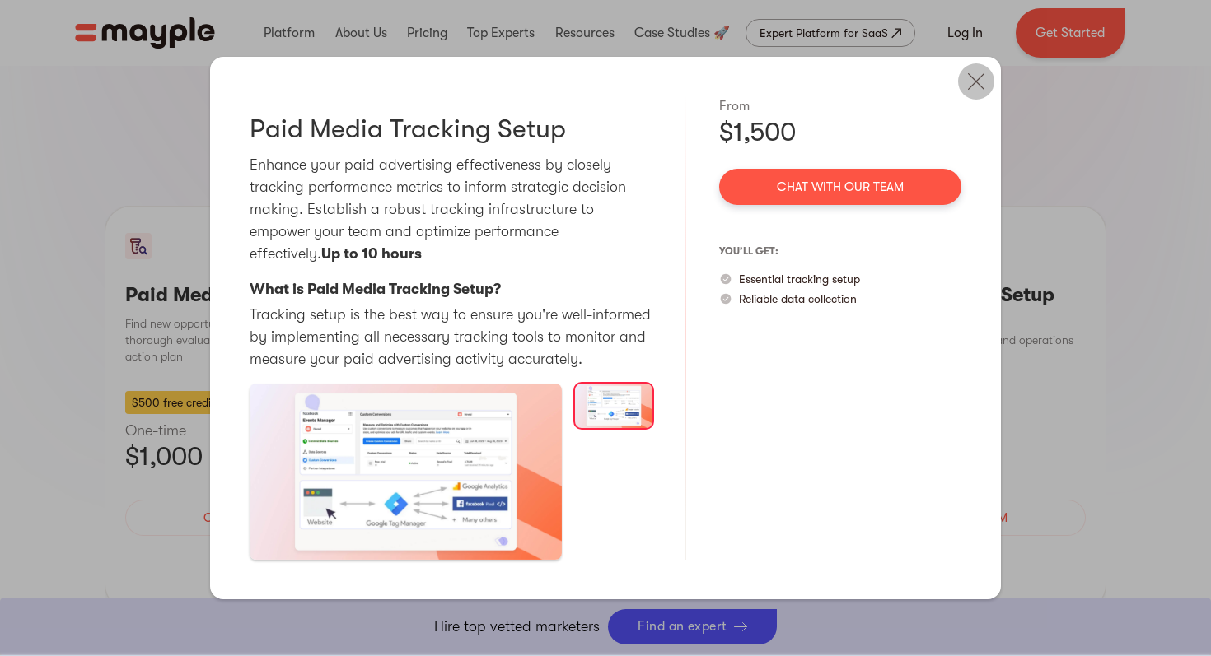
click at [968, 84] on img at bounding box center [976, 81] width 36 height 36
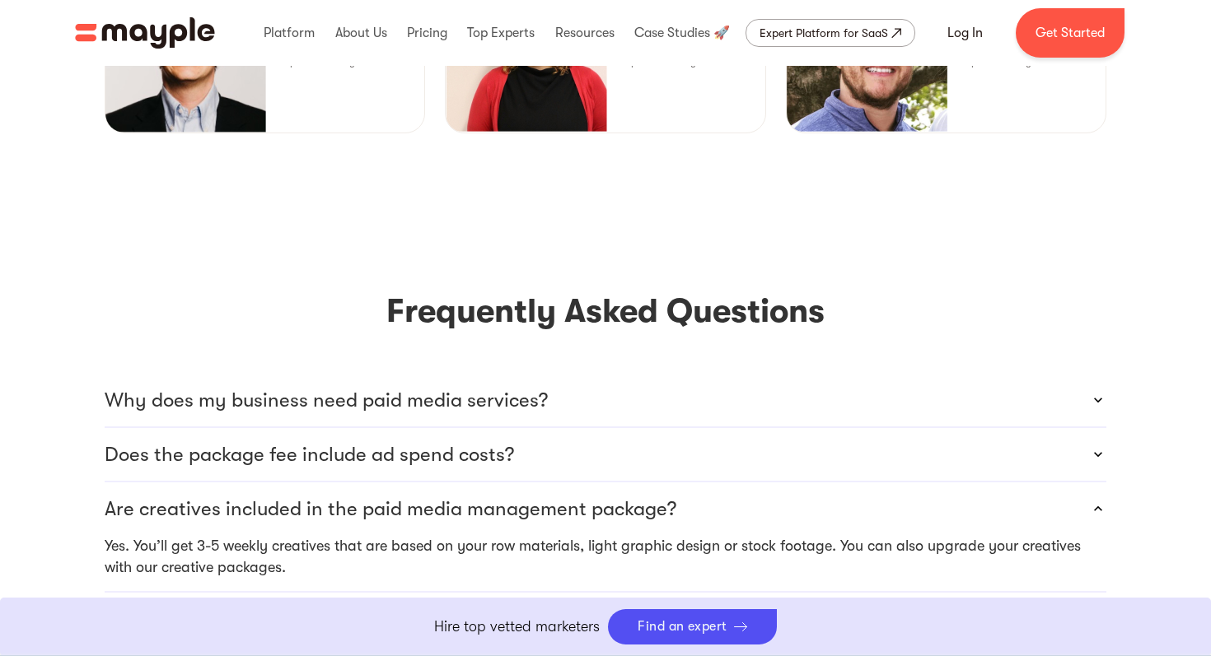
scroll to position [4377, 0]
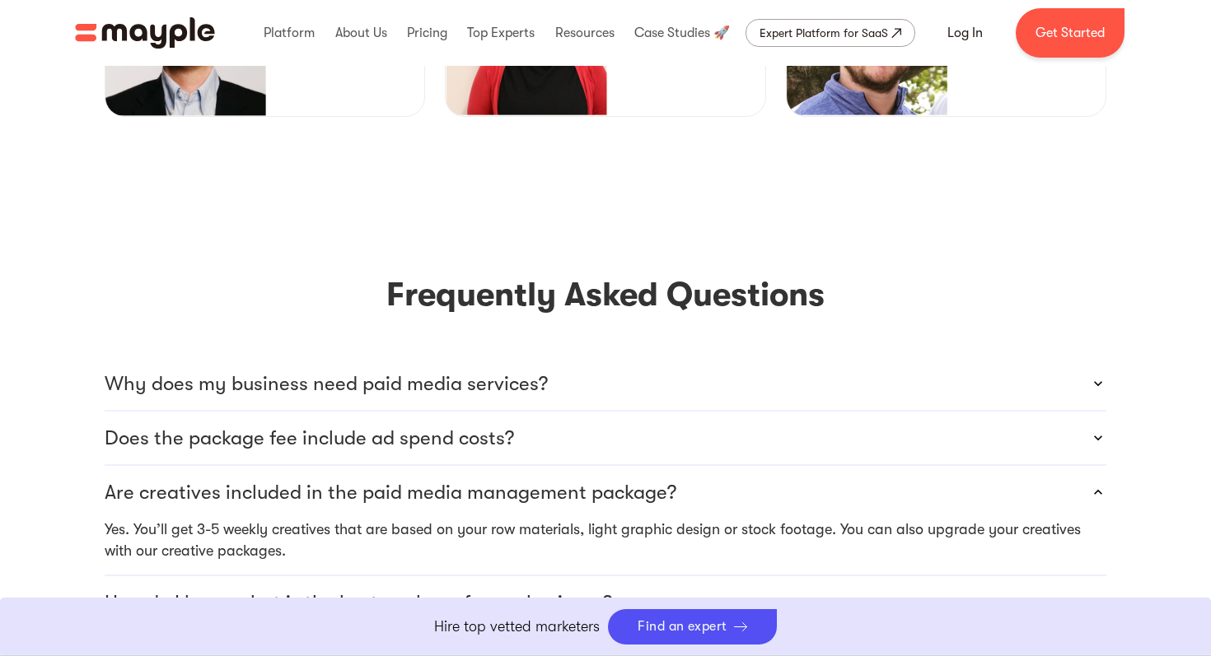
click at [931, 357] on div "Why does my business need paid media services?" at bounding box center [606, 383] width 1002 height 53
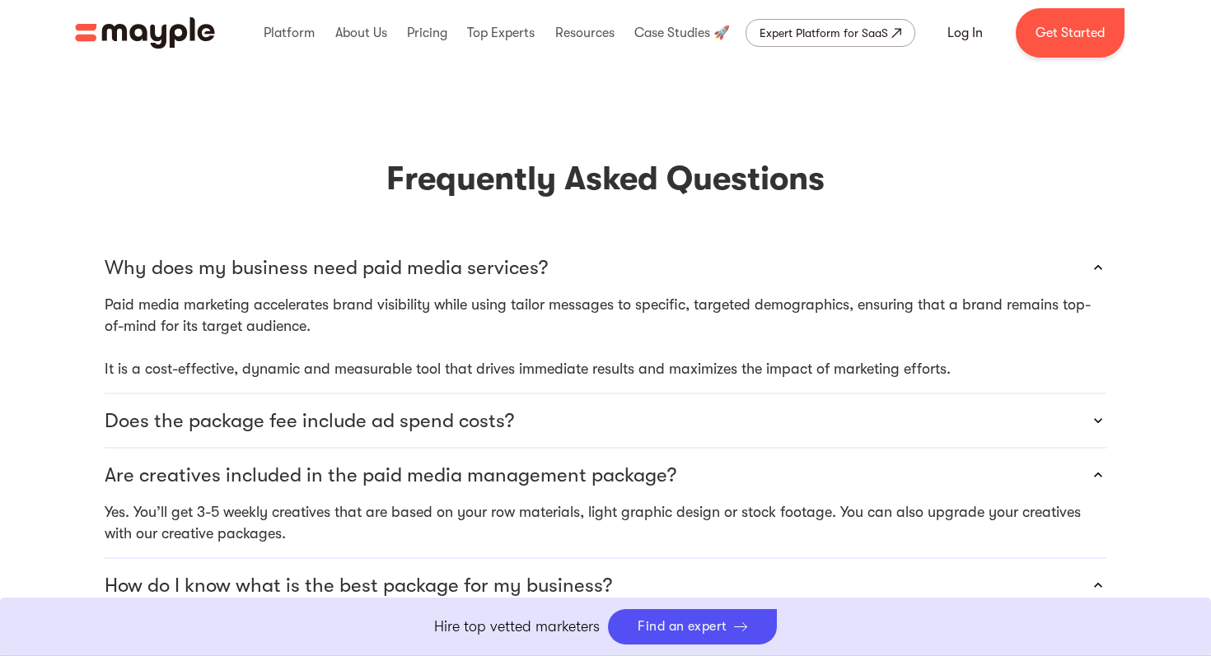
scroll to position [4496, 0]
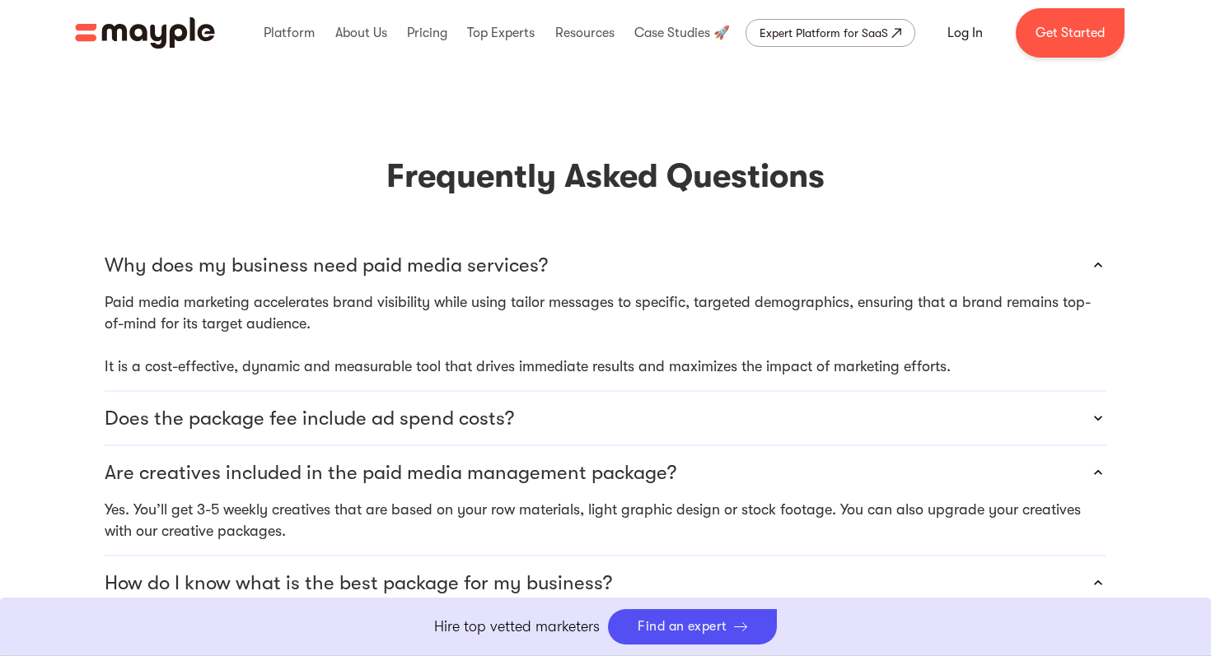
click at [926, 392] on div "Does the package fee include ad spend costs?" at bounding box center [606, 418] width 1002 height 53
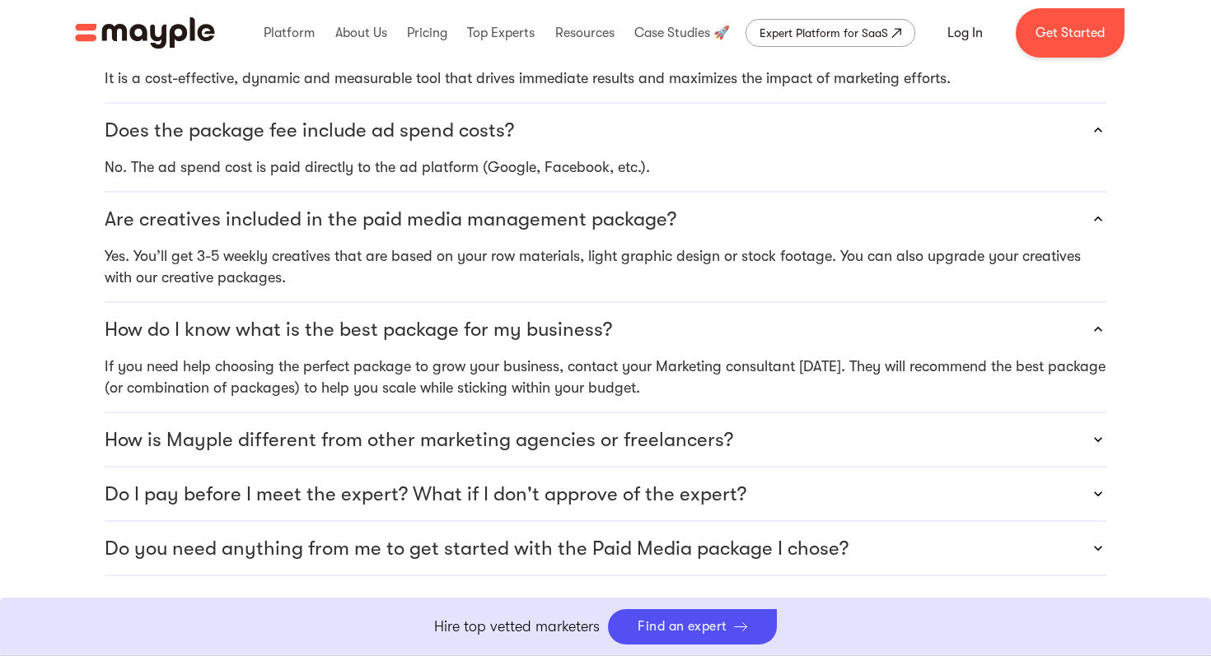
scroll to position [4797, 0]
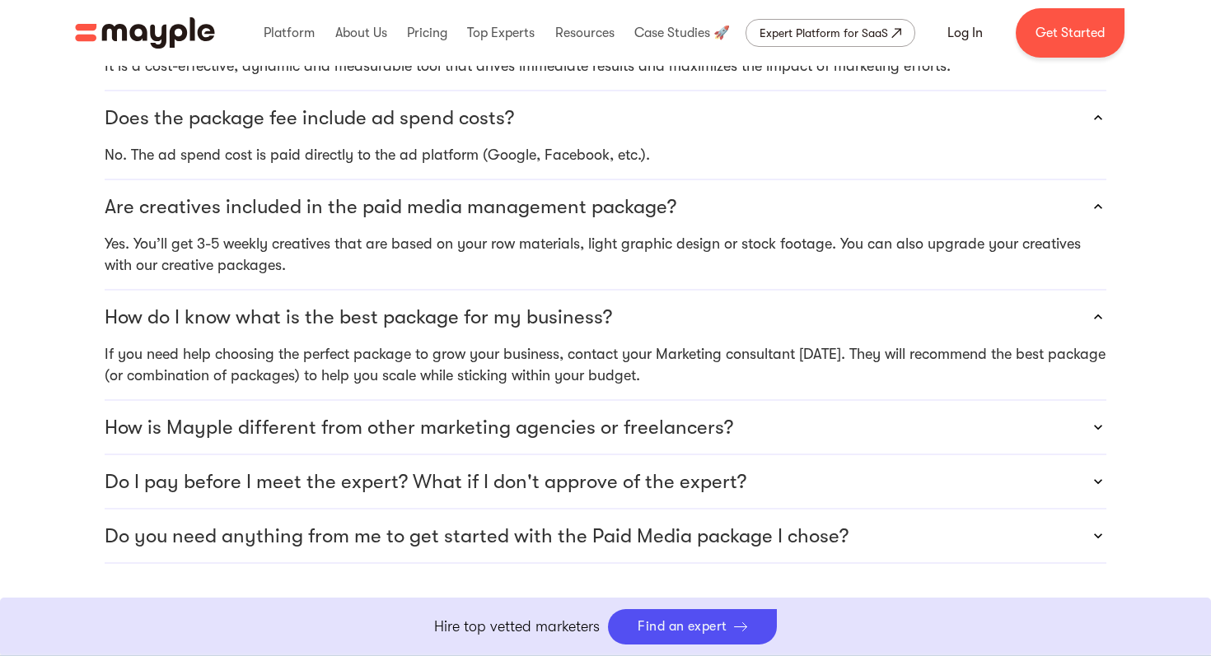
click at [919, 401] on div "How is Mayple different from other marketing agencies or freelancers?" at bounding box center [606, 427] width 1002 height 53
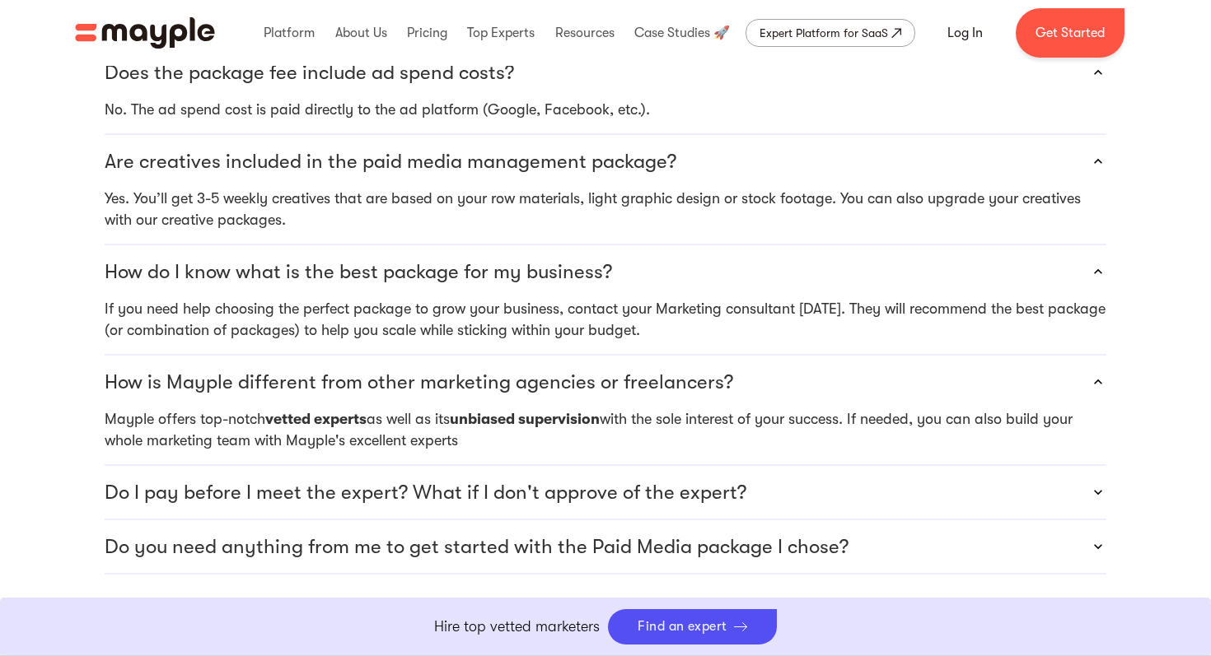
scroll to position [4863, 0]
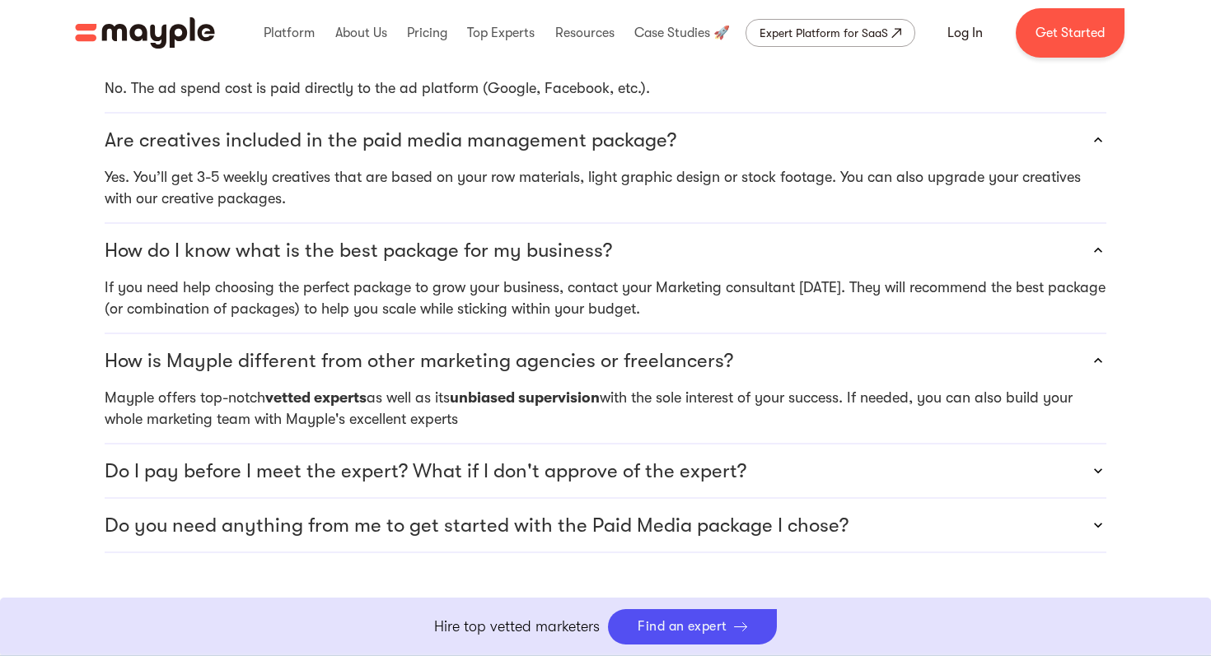
click at [919, 445] on div "Do I pay before I meet the expert? What if I don't approve of the expert?" at bounding box center [606, 471] width 1002 height 53
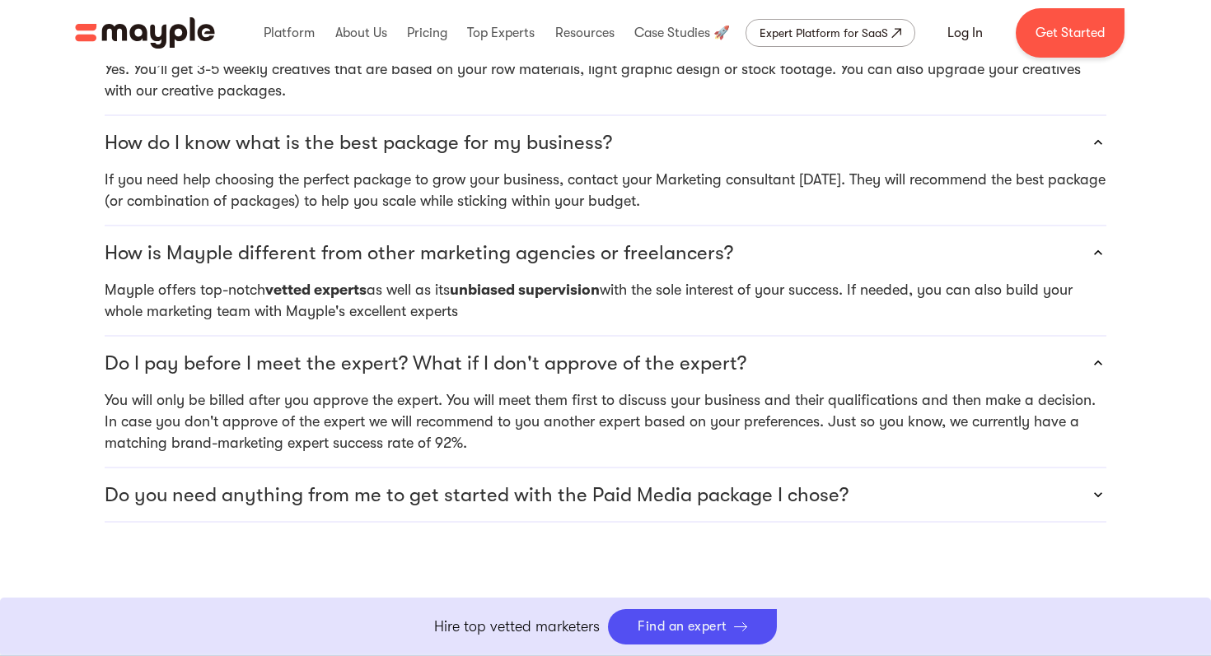
scroll to position [4974, 0]
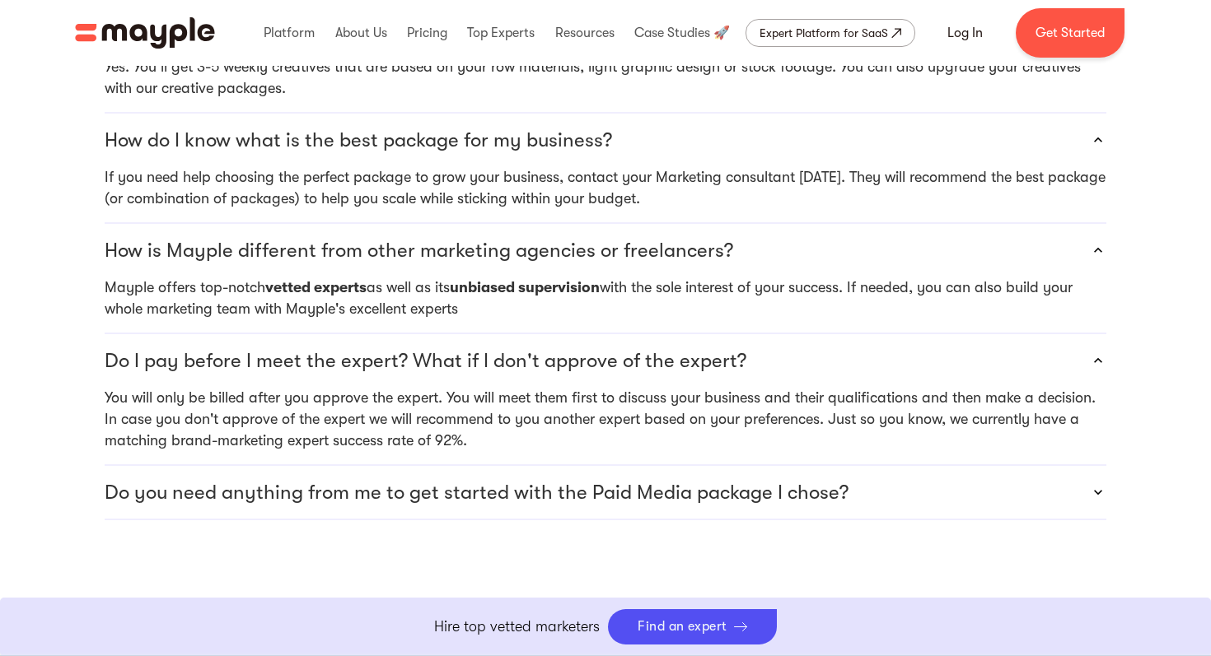
click at [918, 466] on div "Do you need anything from me to get started with the Paid Media package I chose?" at bounding box center [606, 492] width 1002 height 53
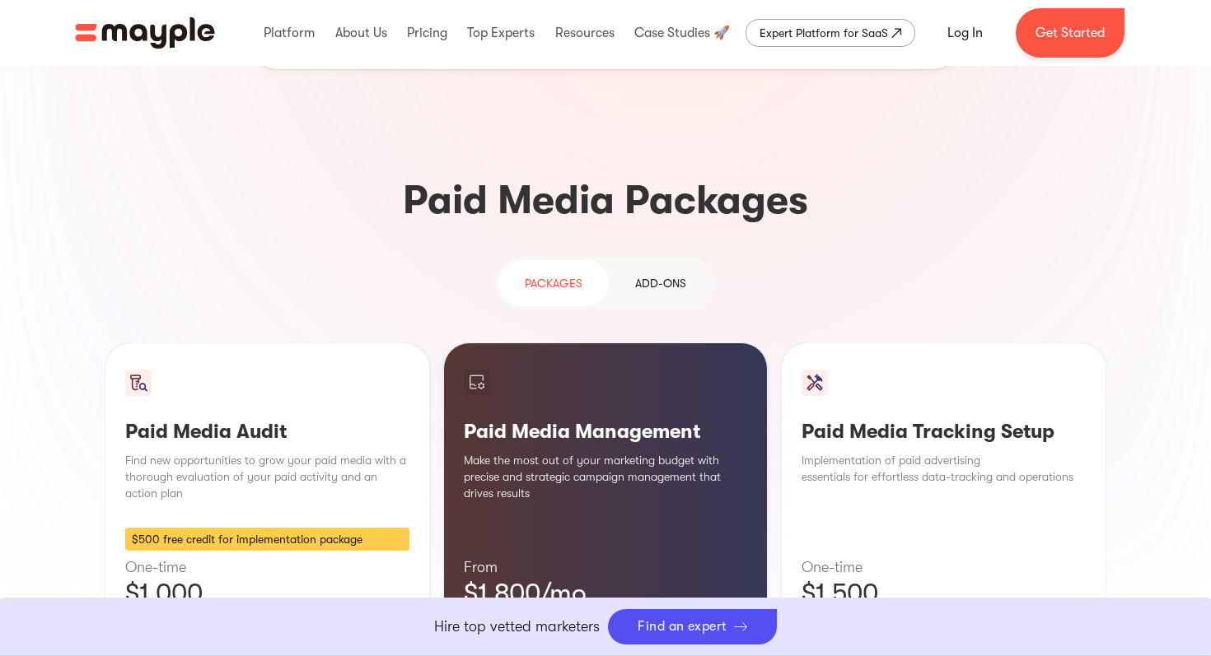
scroll to position [1296, 0]
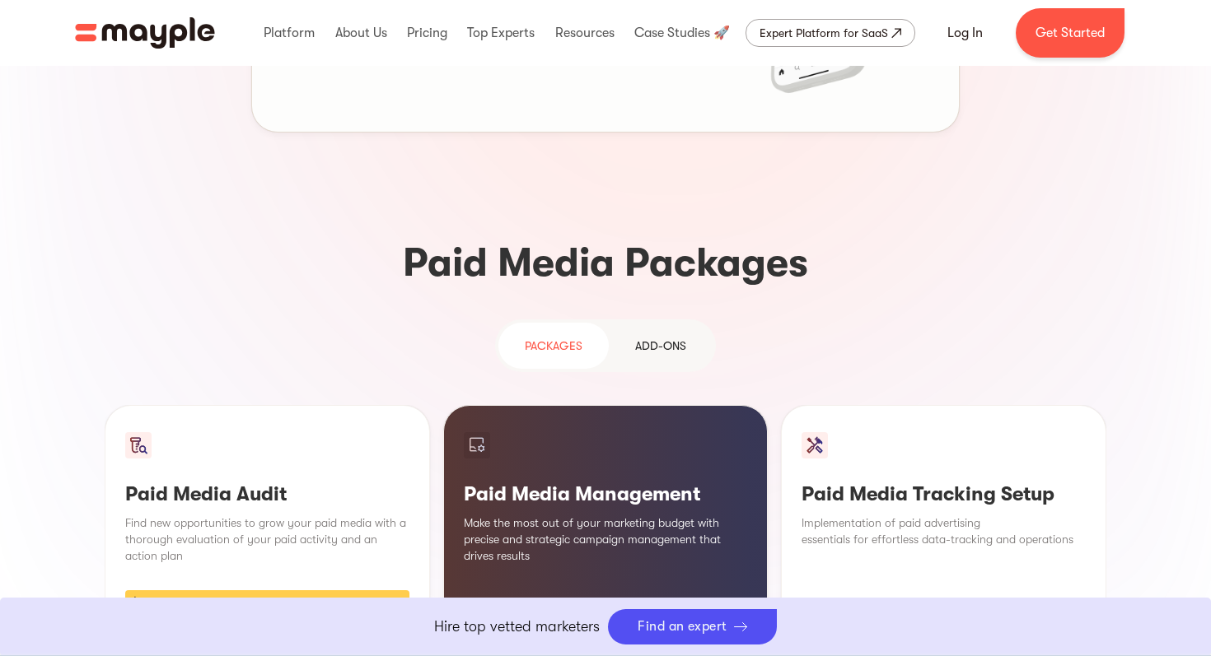
click at [648, 323] on link "Add-ons" at bounding box center [661, 346] width 104 height 46
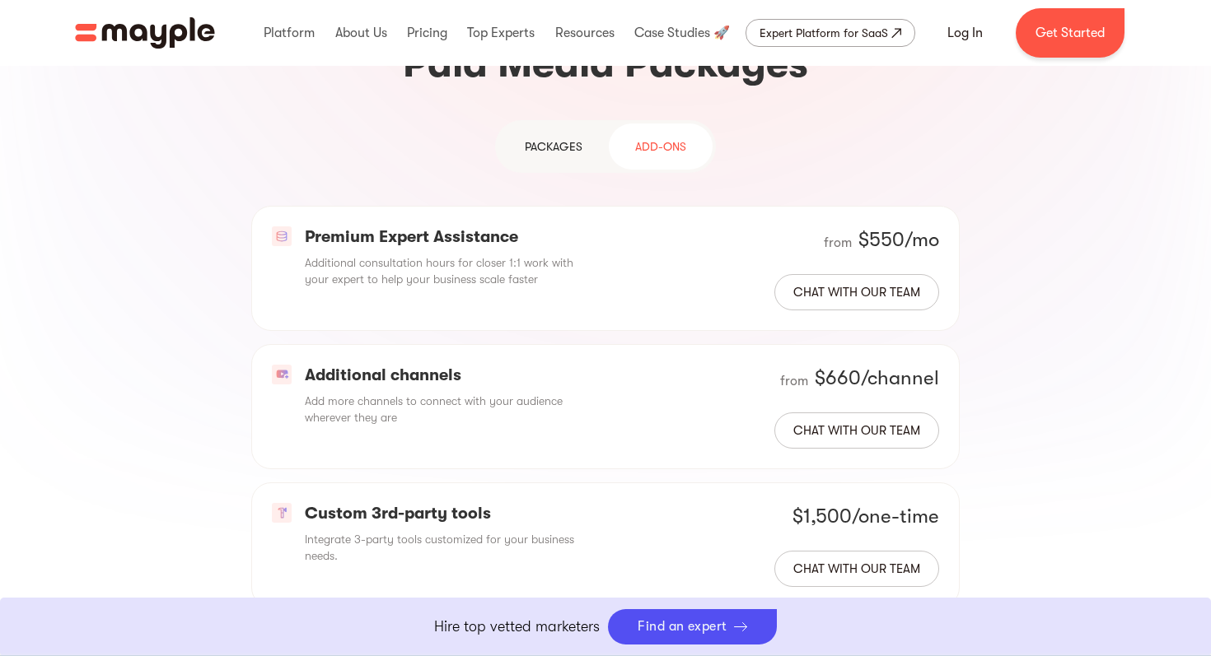
scroll to position [1497, 0]
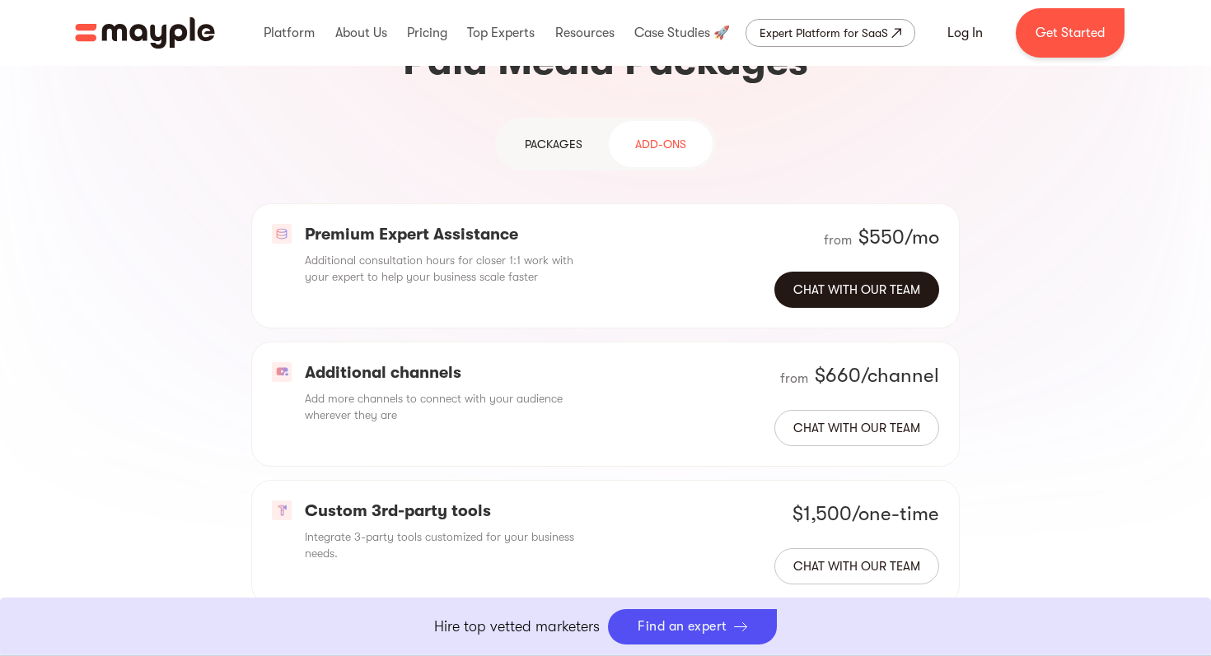
click at [838, 272] on link "Chat with our team" at bounding box center [856, 290] width 165 height 36
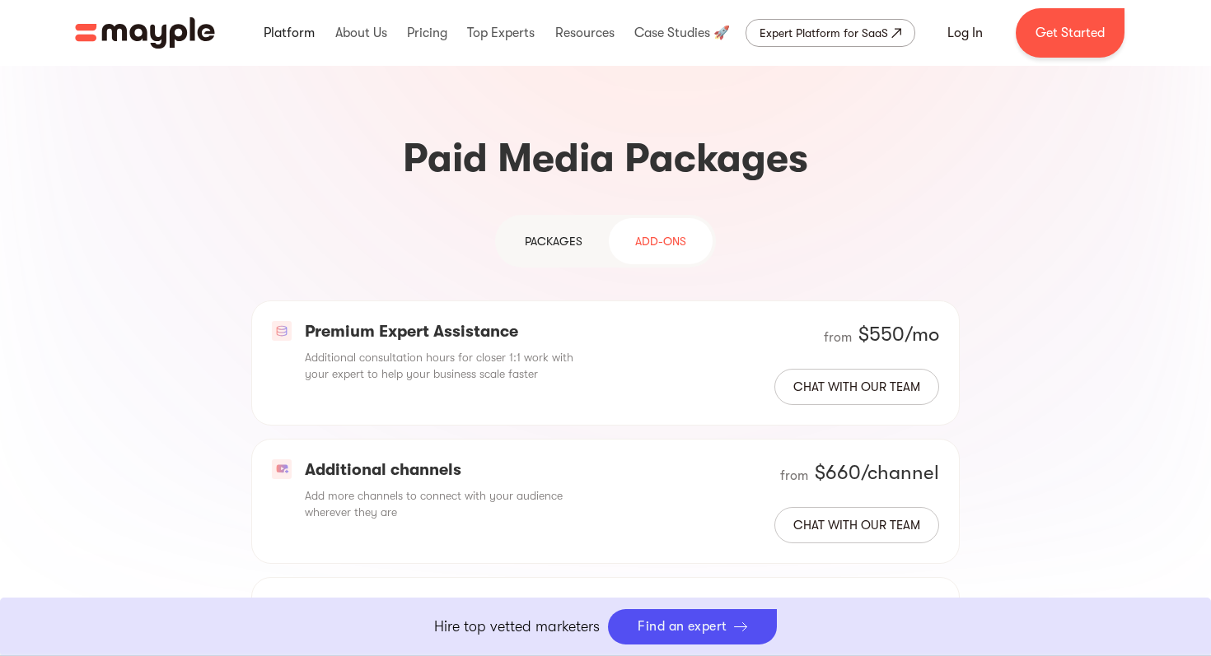
scroll to position [1388, 0]
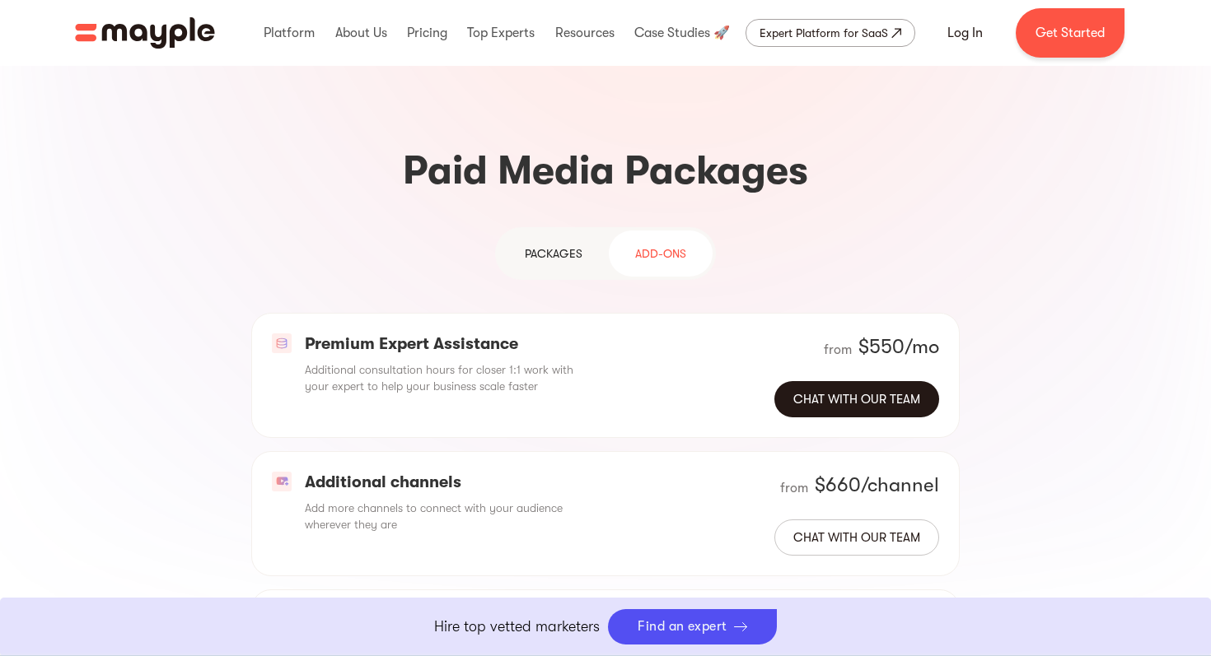
click at [885, 381] on link "Chat with our team" at bounding box center [856, 399] width 165 height 36
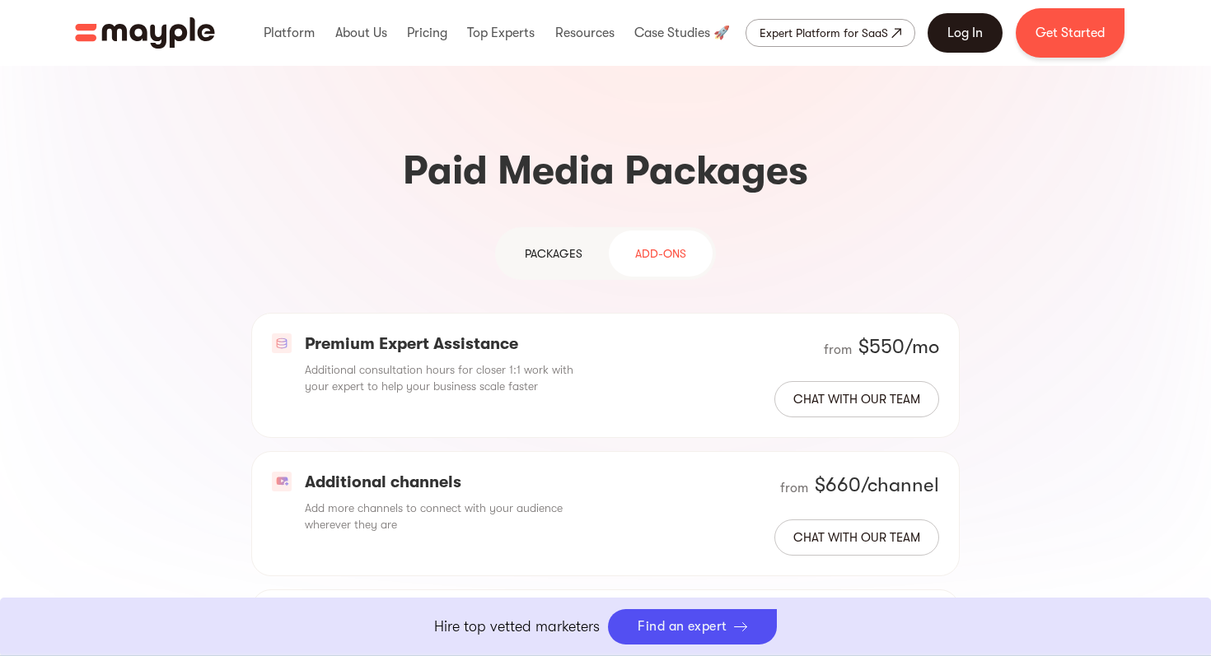
click at [948, 34] on link "Log In" at bounding box center [964, 33] width 75 height 40
click at [710, 32] on link at bounding box center [682, 33] width 104 height 53
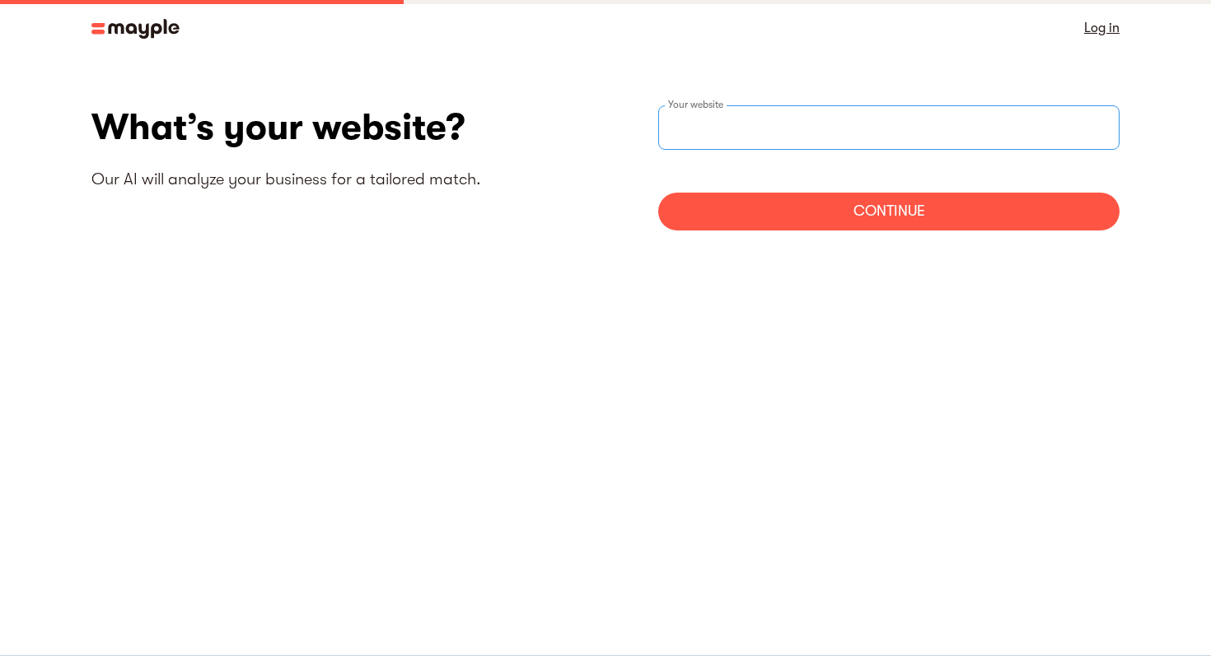
click at [842, 119] on input "websiteStep" at bounding box center [888, 127] width 461 height 44
paste input "https://www.vangproperties.com/en/"
type input "https://www.vangproperties.com/en/"
click at [857, 209] on div "Continue" at bounding box center [888, 212] width 461 height 38
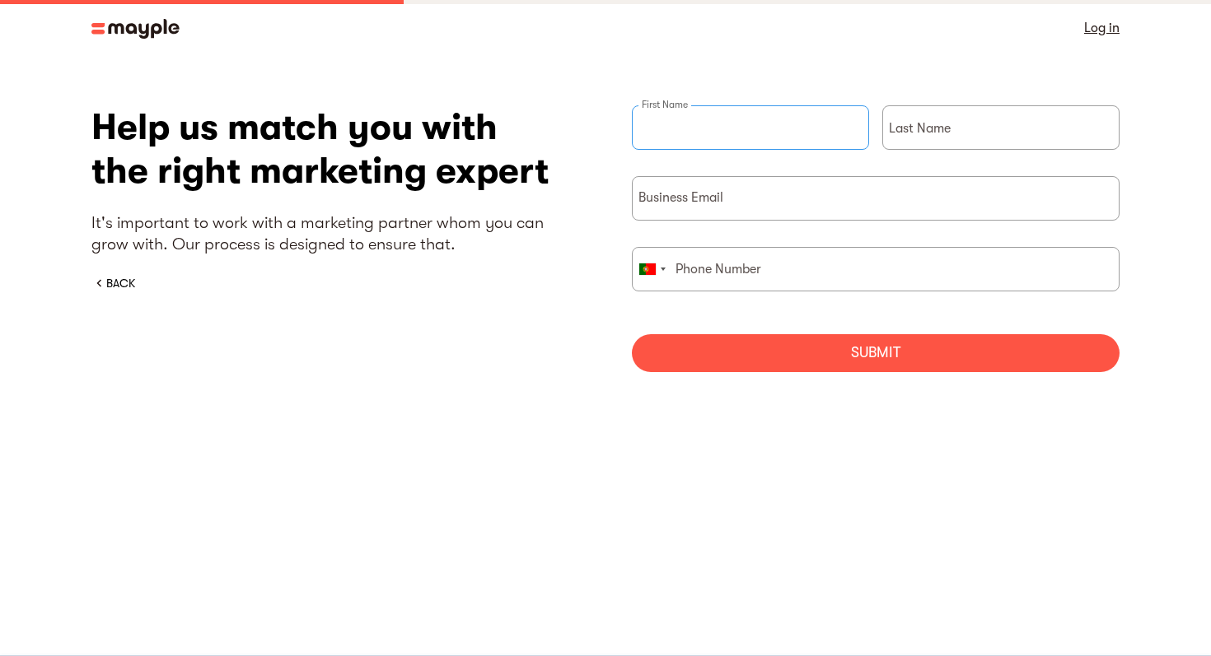
click at [771, 138] on input "briefForm" at bounding box center [750, 127] width 237 height 44
type input "Kaitlin Ann"
type input "Wichmann"
type input "7853414286"
drag, startPoint x: 972, startPoint y: 126, endPoint x: 901, endPoint y: 131, distance: 71.0
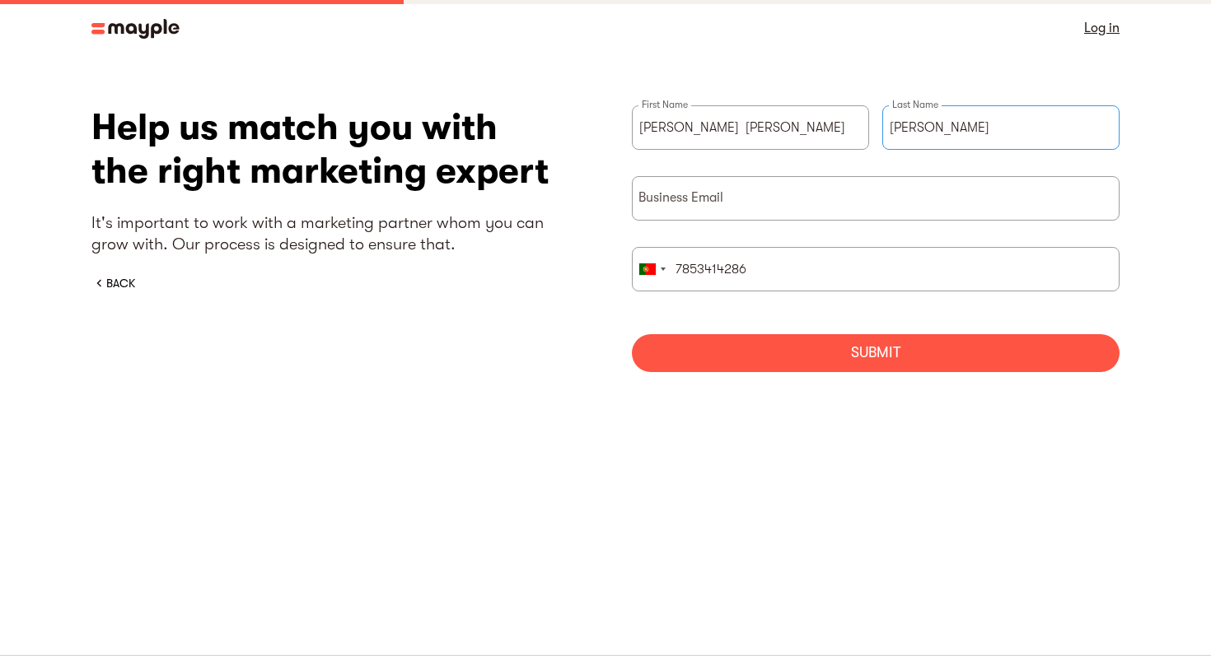
click at [901, 131] on input "Wichmann" at bounding box center [1000, 127] width 237 height 44
type input "W"
click at [777, 208] on input "briefForm" at bounding box center [876, 198] width 488 height 44
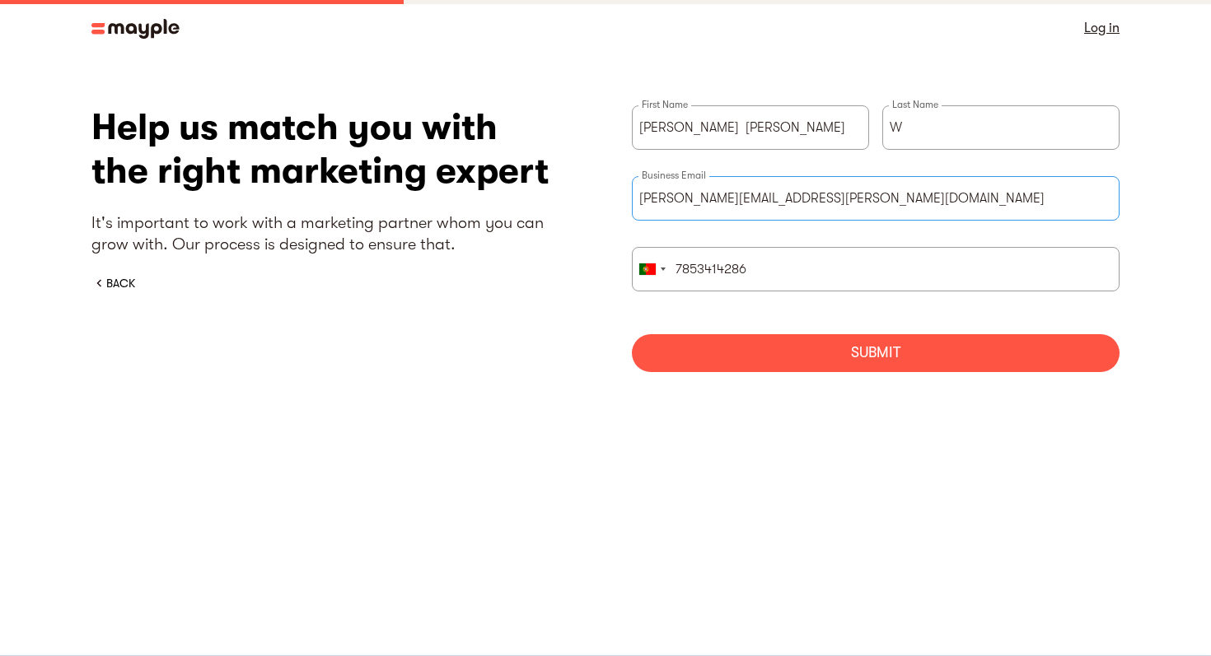
drag, startPoint x: 836, startPoint y: 203, endPoint x: 614, endPoint y: 202, distance: 221.6
click at [614, 202] on div "Help us match you with the right marketing expert It's important to work with a…" at bounding box center [605, 244] width 1028 height 279
type input "testing@gmail.com"
click at [802, 267] on input "7853414286" at bounding box center [876, 269] width 488 height 44
type input "7853419876"
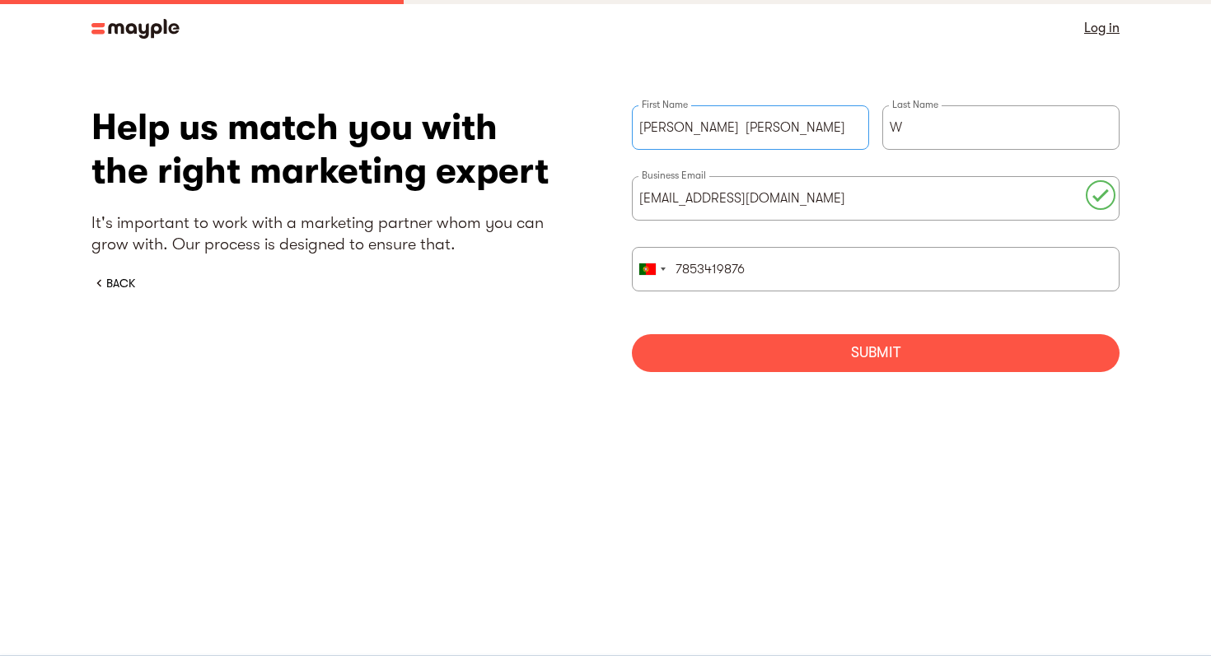
drag, startPoint x: 747, startPoint y: 120, endPoint x: 639, endPoint y: 116, distance: 108.0
click at [639, 116] on input "Kaitlin Ann" at bounding box center [750, 127] width 237 height 44
type input "Kellyrose"
click at [852, 346] on div "Submit" at bounding box center [876, 353] width 488 height 38
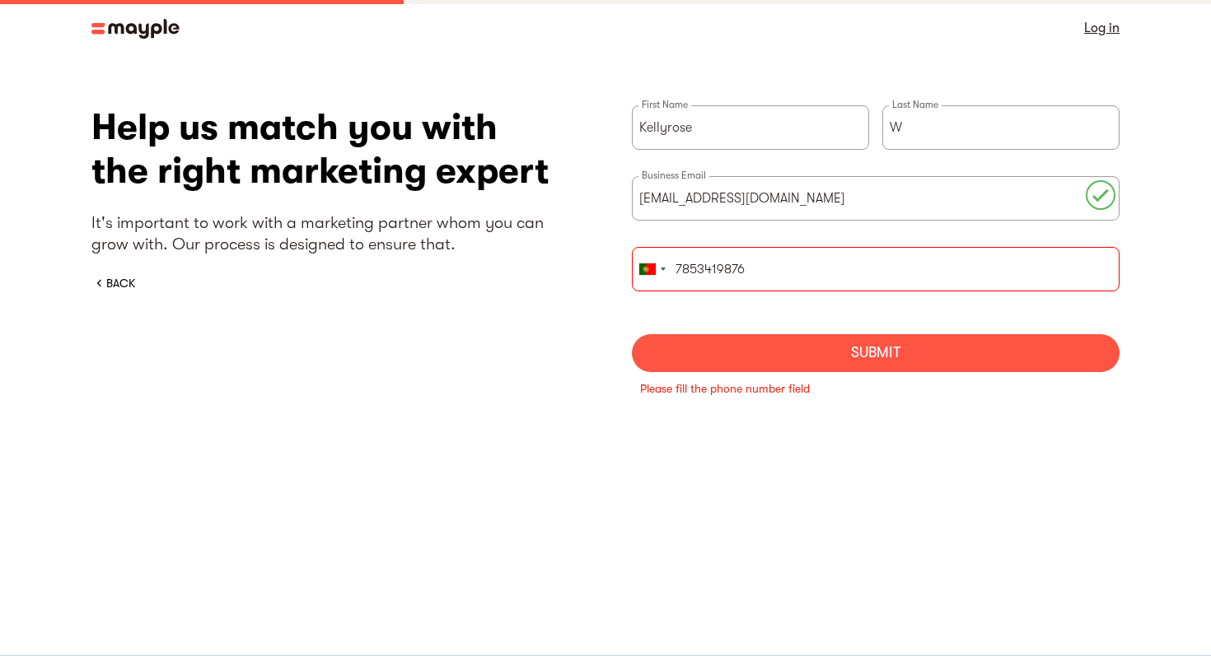
click at [798, 276] on input "7853419876" at bounding box center [876, 269] width 488 height 44
click at [824, 351] on div "Submit" at bounding box center [876, 353] width 488 height 38
click at [826, 278] on input "785341987655" at bounding box center [876, 269] width 488 height 44
click at [862, 358] on div "Submit" at bounding box center [876, 353] width 488 height 38
drag, startPoint x: 817, startPoint y: 275, endPoint x: 620, endPoint y: 273, distance: 196.8
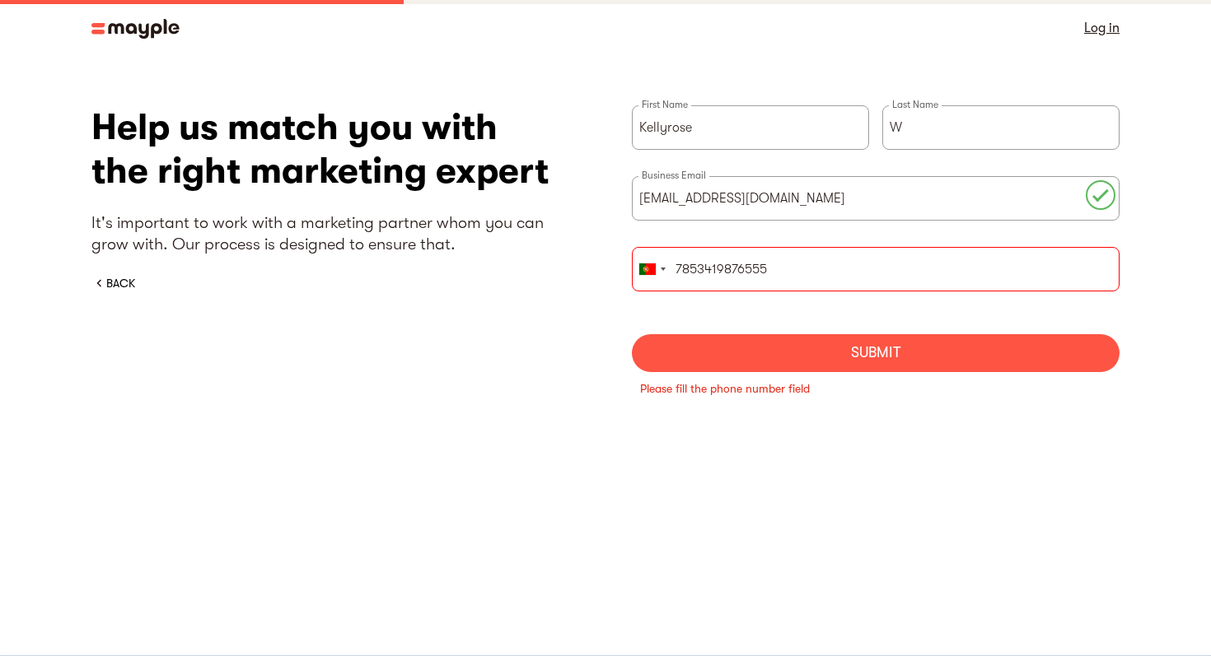
click at [620, 273] on div "Help us match you with the right marketing expert It's important to work with a…" at bounding box center [605, 261] width 1028 height 312
click at [647, 267] on div "briefForm" at bounding box center [647, 270] width 16 height 12
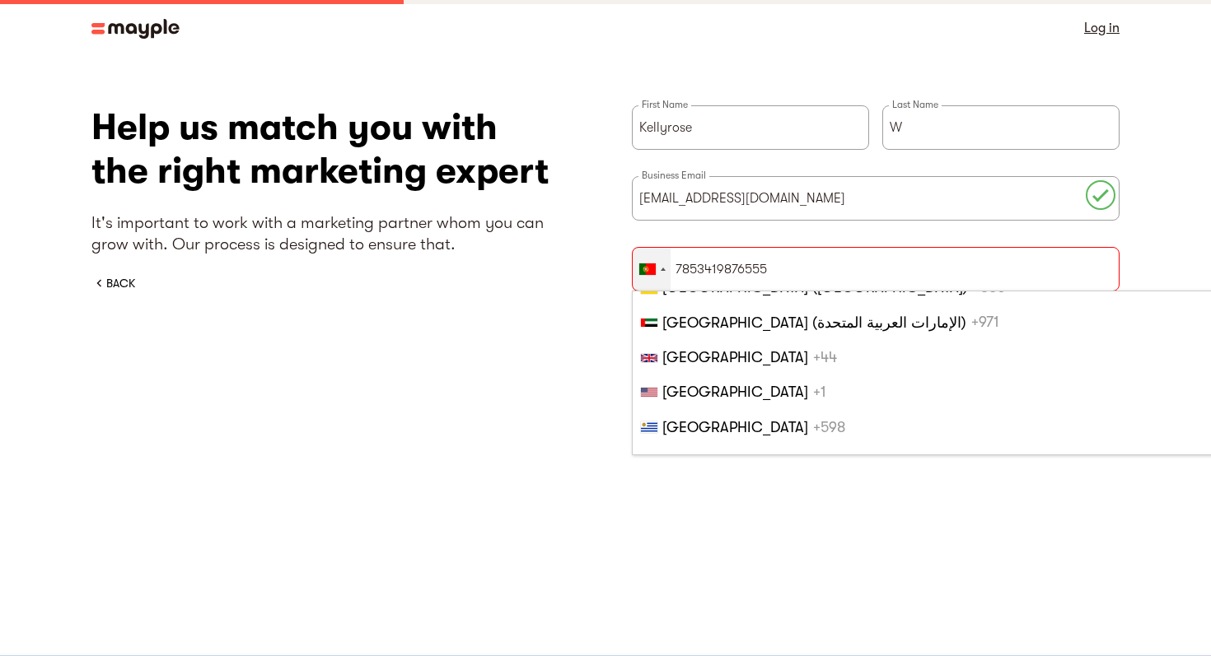
scroll to position [8089, 0]
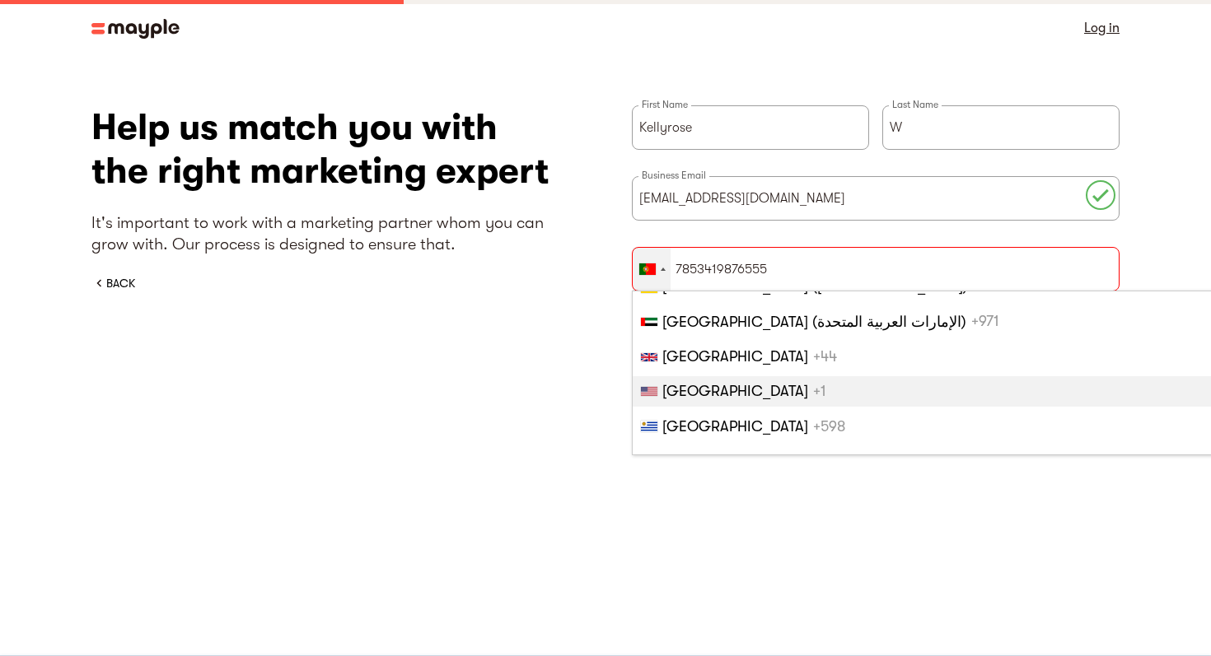
click at [727, 386] on span "United States" at bounding box center [735, 391] width 146 height 16
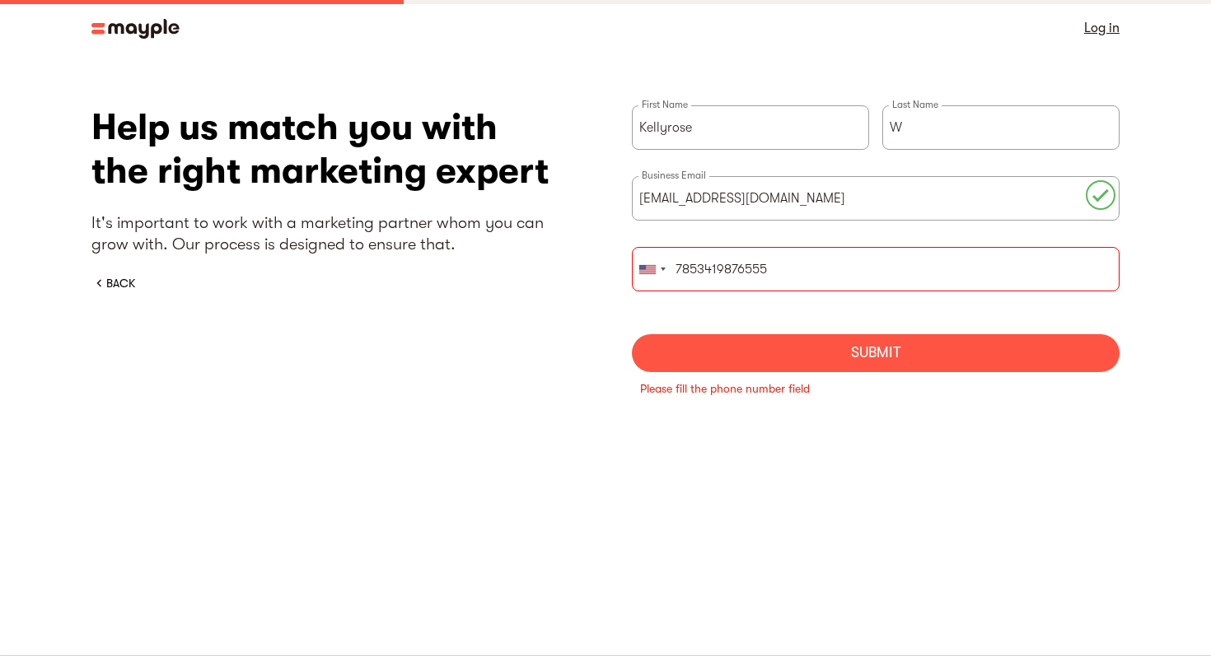
click at [776, 340] on div "Submit" at bounding box center [876, 353] width 488 height 38
drag, startPoint x: 774, startPoint y: 272, endPoint x: 668, endPoint y: 268, distance: 106.3
click at [668, 268] on div "United States +1 United Kingdom +44 Afghanistan (‫افغانستان‬‎) +93 Albania (Shq…" at bounding box center [876, 269] width 488 height 44
click at [911, 344] on div "Submit" at bounding box center [876, 353] width 488 height 38
click at [883, 350] on div "Submit" at bounding box center [876, 353] width 488 height 38
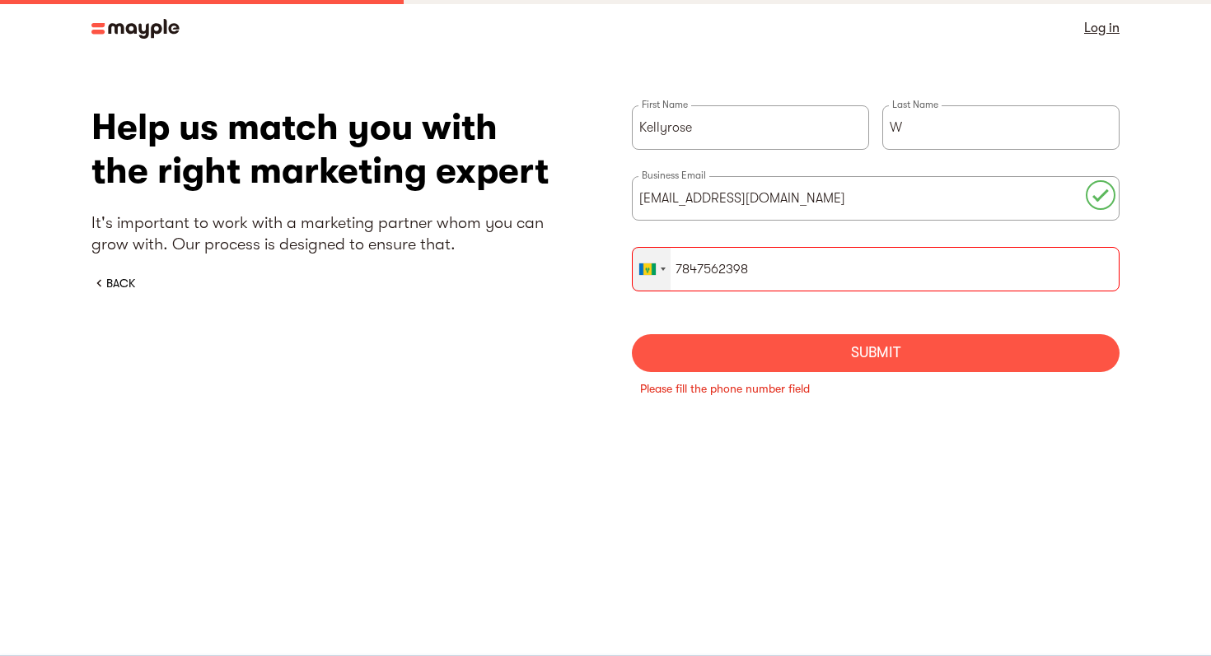
click at [643, 268] on div "briefForm" at bounding box center [647, 270] width 16 height 12
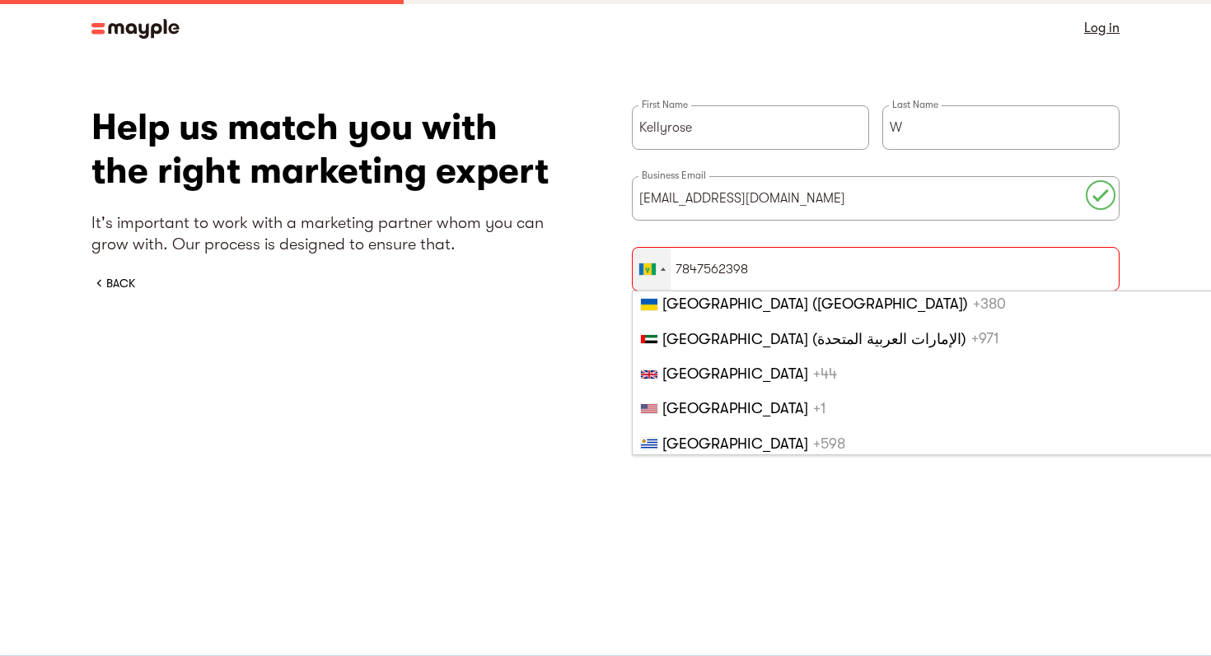
scroll to position [8089, 0]
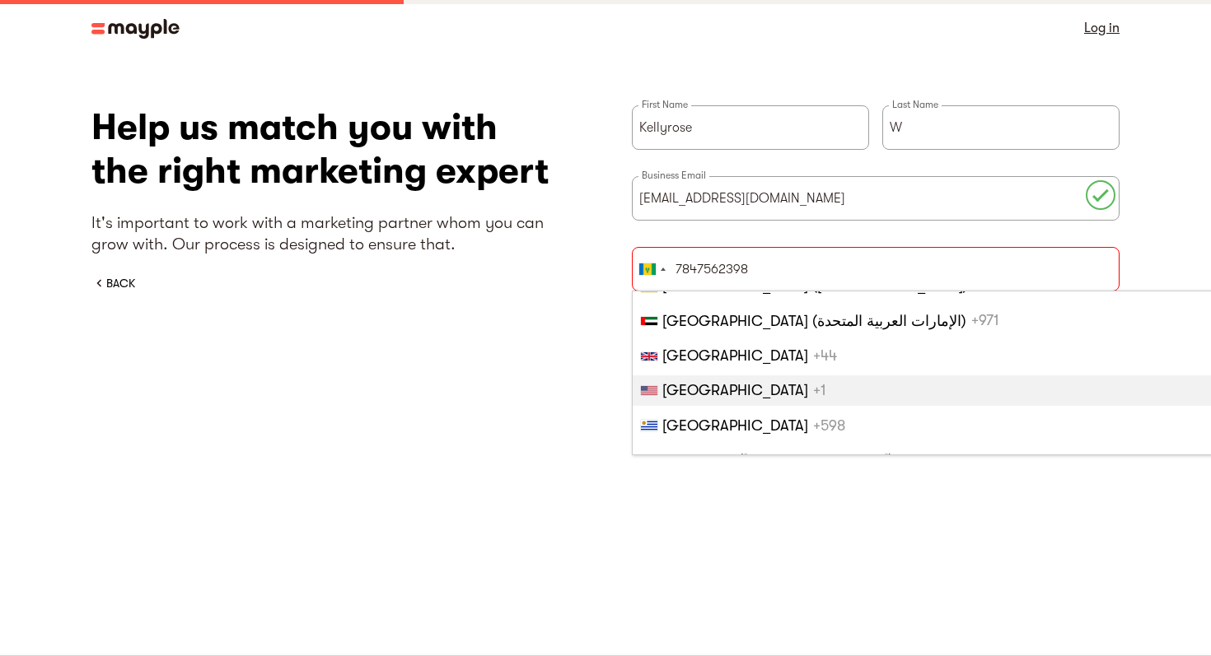
click at [730, 385] on span "United States" at bounding box center [735, 390] width 146 height 16
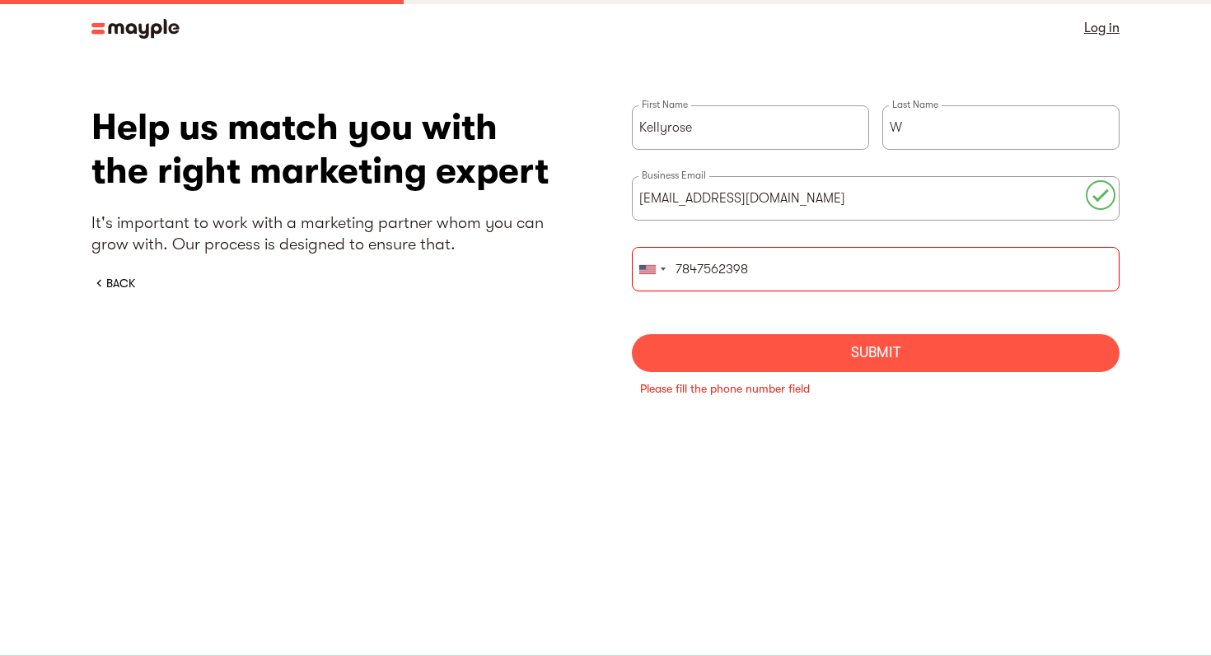
drag, startPoint x: 768, startPoint y: 278, endPoint x: 688, endPoint y: 272, distance: 80.9
click at [688, 272] on input "7847562398" at bounding box center [876, 269] width 488 height 44
type input "7853133334"
click at [939, 359] on div "Submit" at bounding box center [876, 353] width 488 height 38
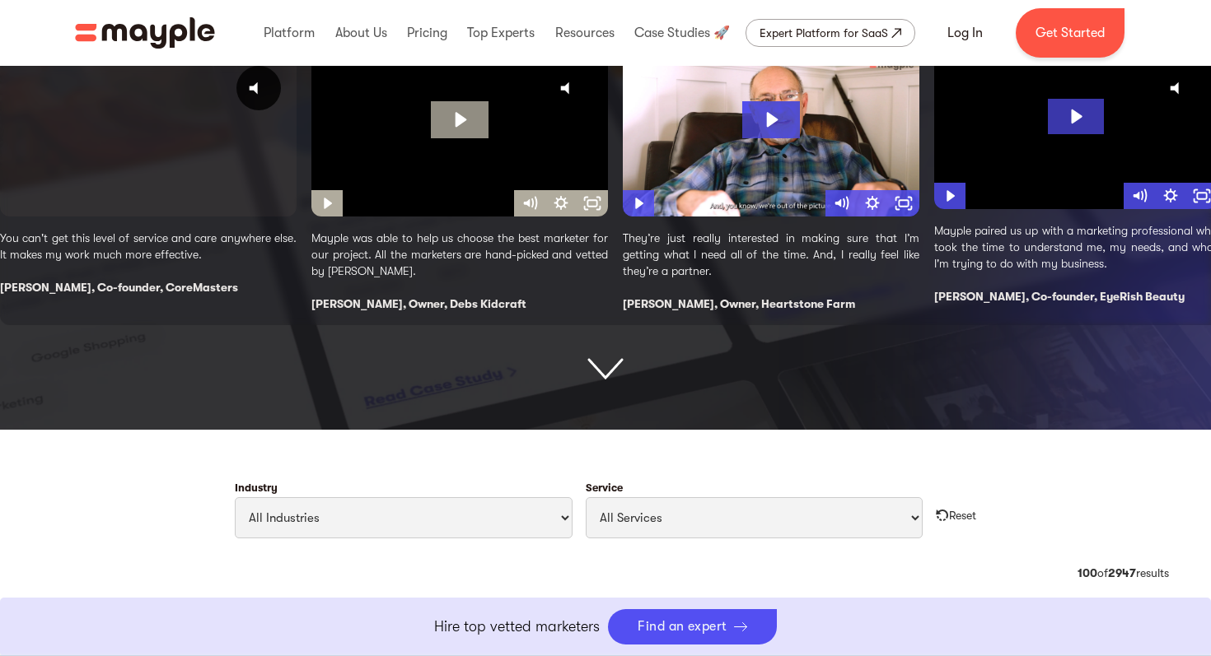
scroll to position [357, 0]
